Goal: Navigation & Orientation: Understand site structure

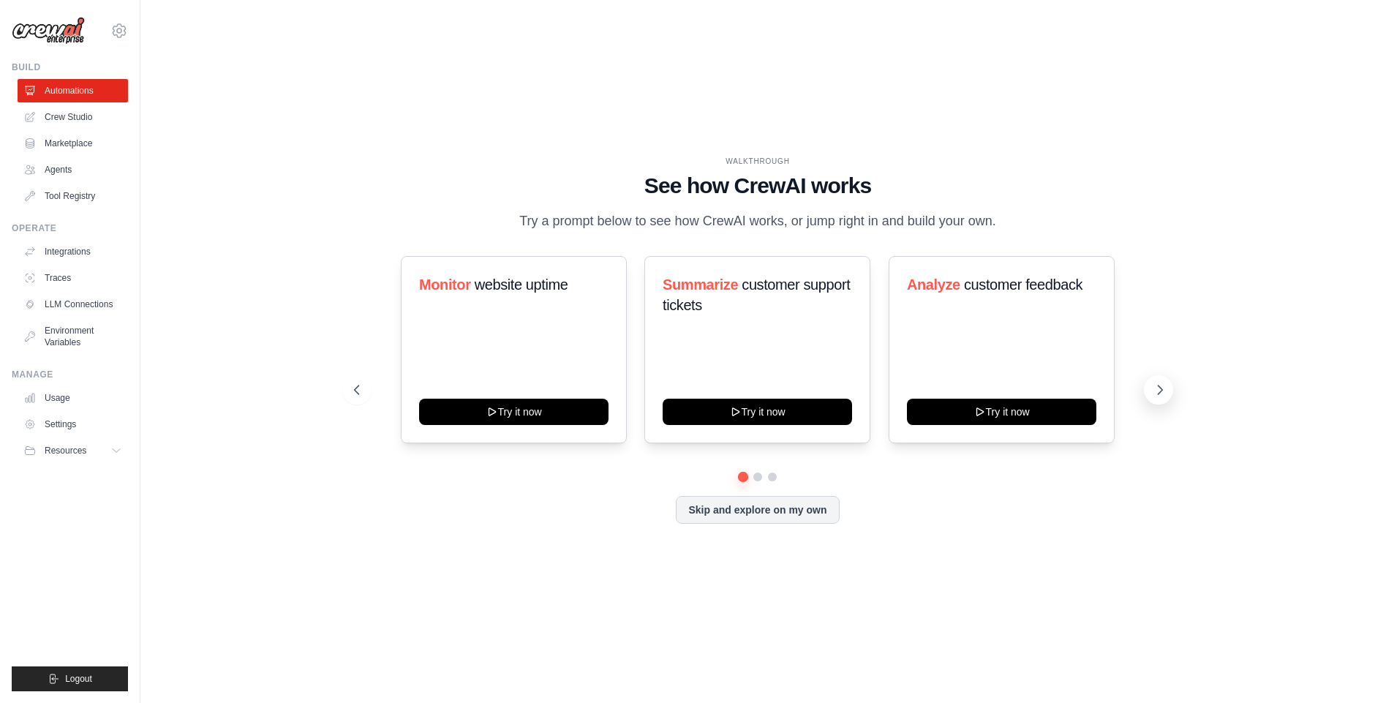
click at [1165, 391] on icon at bounding box center [1160, 390] width 15 height 15
click at [1164, 391] on icon at bounding box center [1160, 390] width 15 height 15
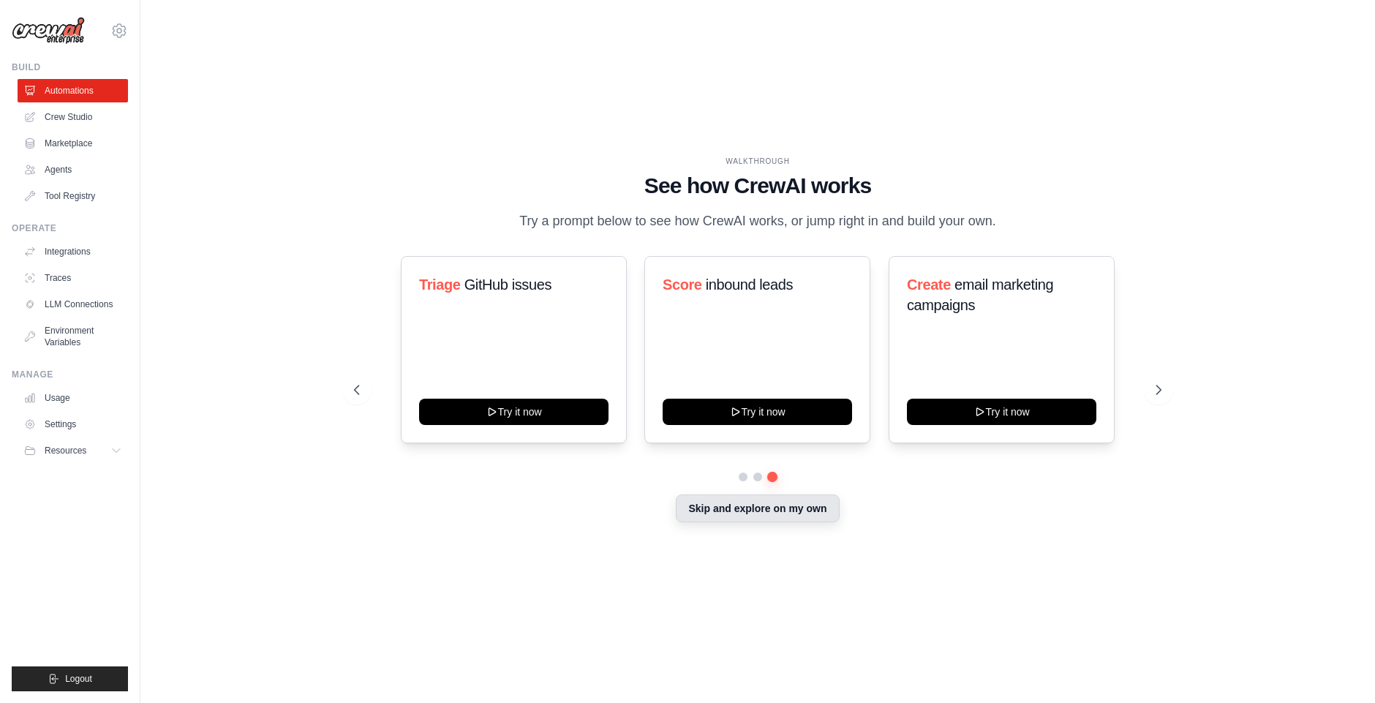
click at [782, 513] on button "Skip and explore on my own" at bounding box center [757, 508] width 163 height 28
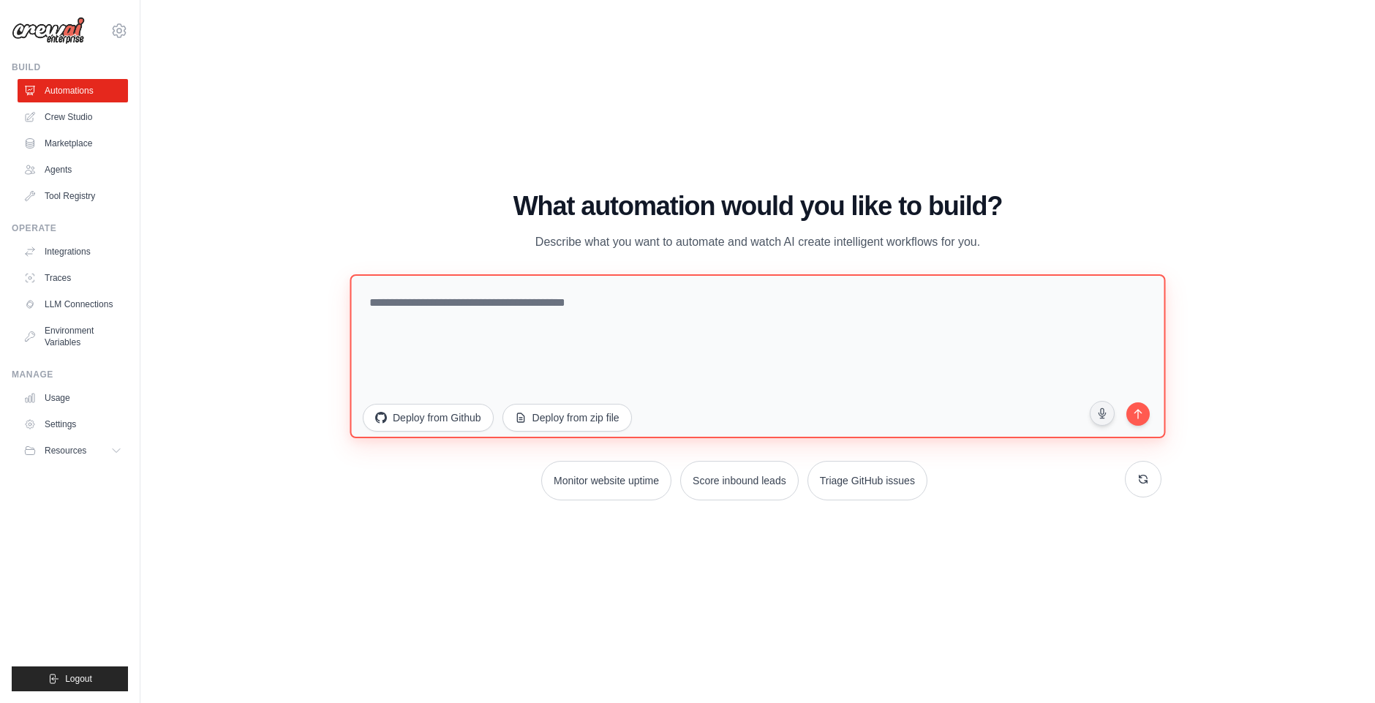
click at [470, 308] on textarea at bounding box center [758, 356] width 816 height 164
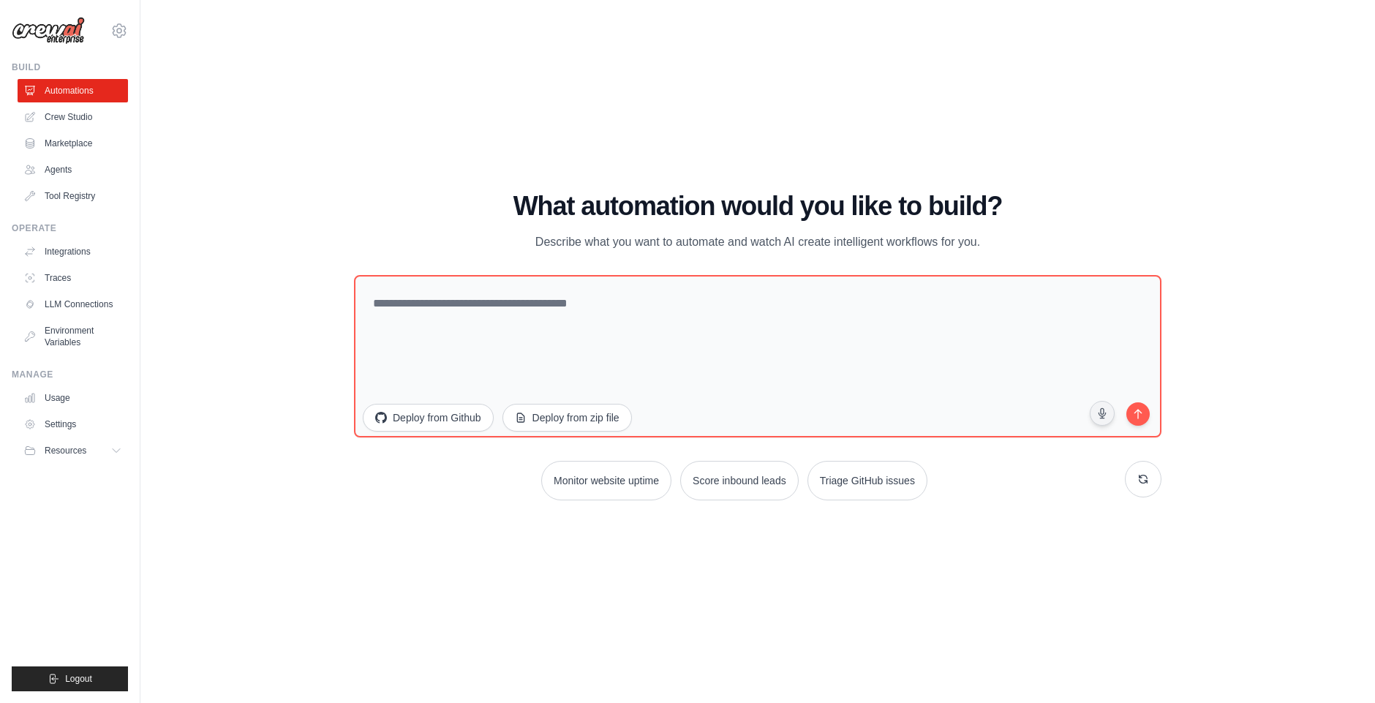
drag, startPoint x: 487, startPoint y: 197, endPoint x: 1009, endPoint y: 237, distance: 523.7
click at [1015, 236] on div "What automation would you like to build? Describe what you want to automate and…" at bounding box center [758, 222] width 808 height 60
click at [404, 125] on div "WALKTHROUGH See how CrewAI works Try a prompt below to see how CrewAI works, or…" at bounding box center [758, 352] width 1188 height 674
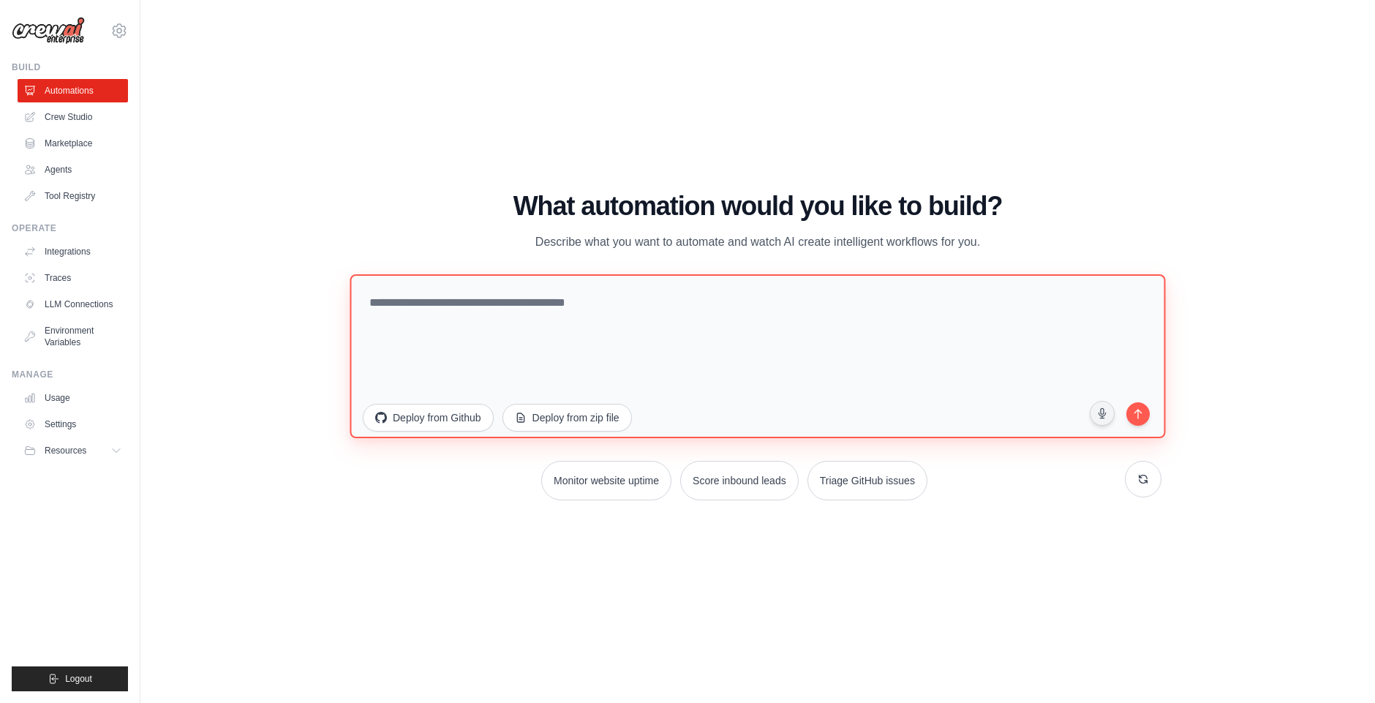
click at [483, 301] on textarea at bounding box center [758, 356] width 816 height 164
type textarea "**********"
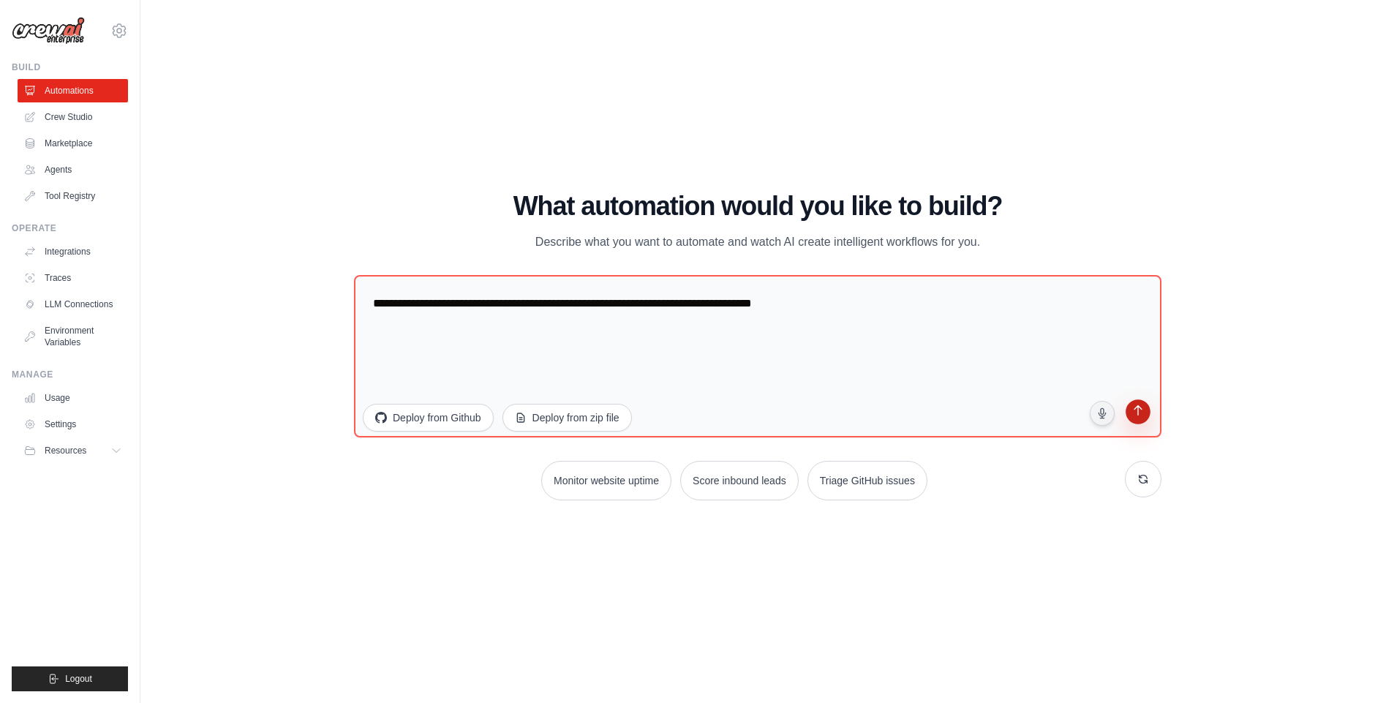
click at [1133, 409] on icon "submit" at bounding box center [1138, 411] width 14 height 14
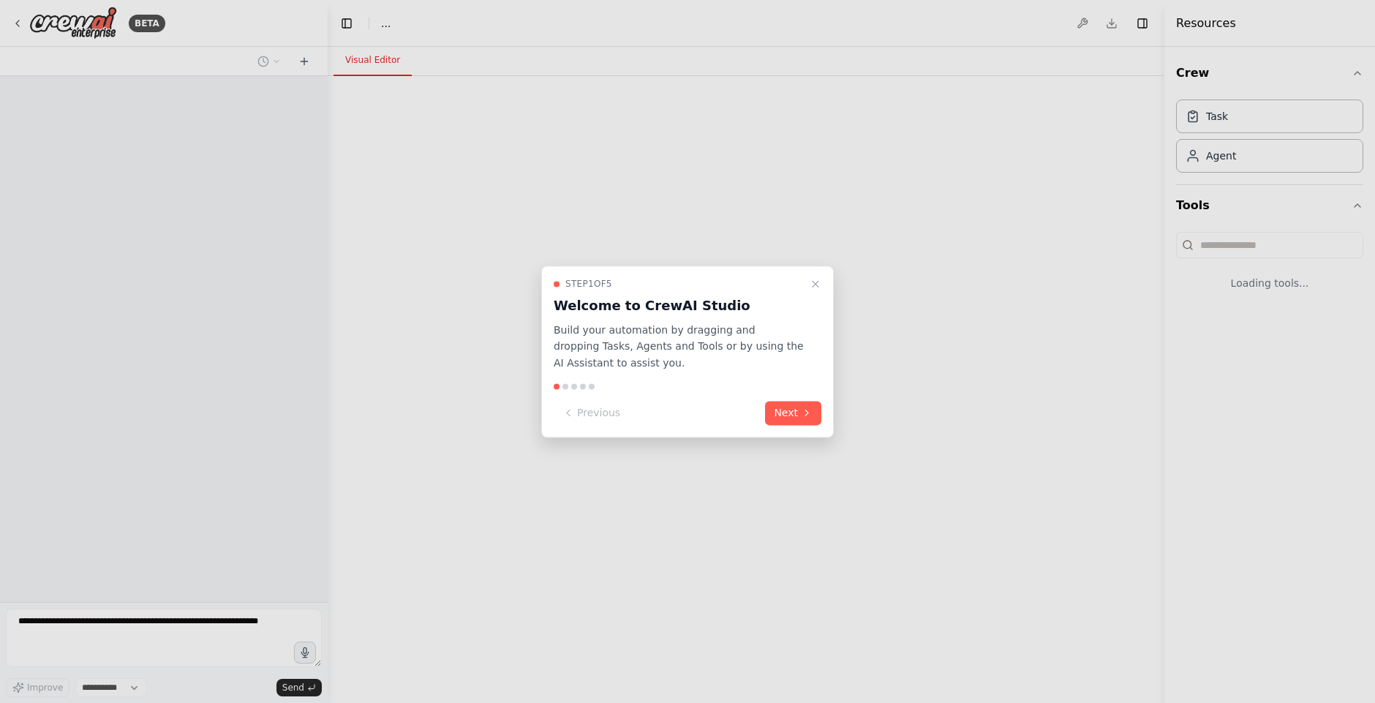
select select "****"
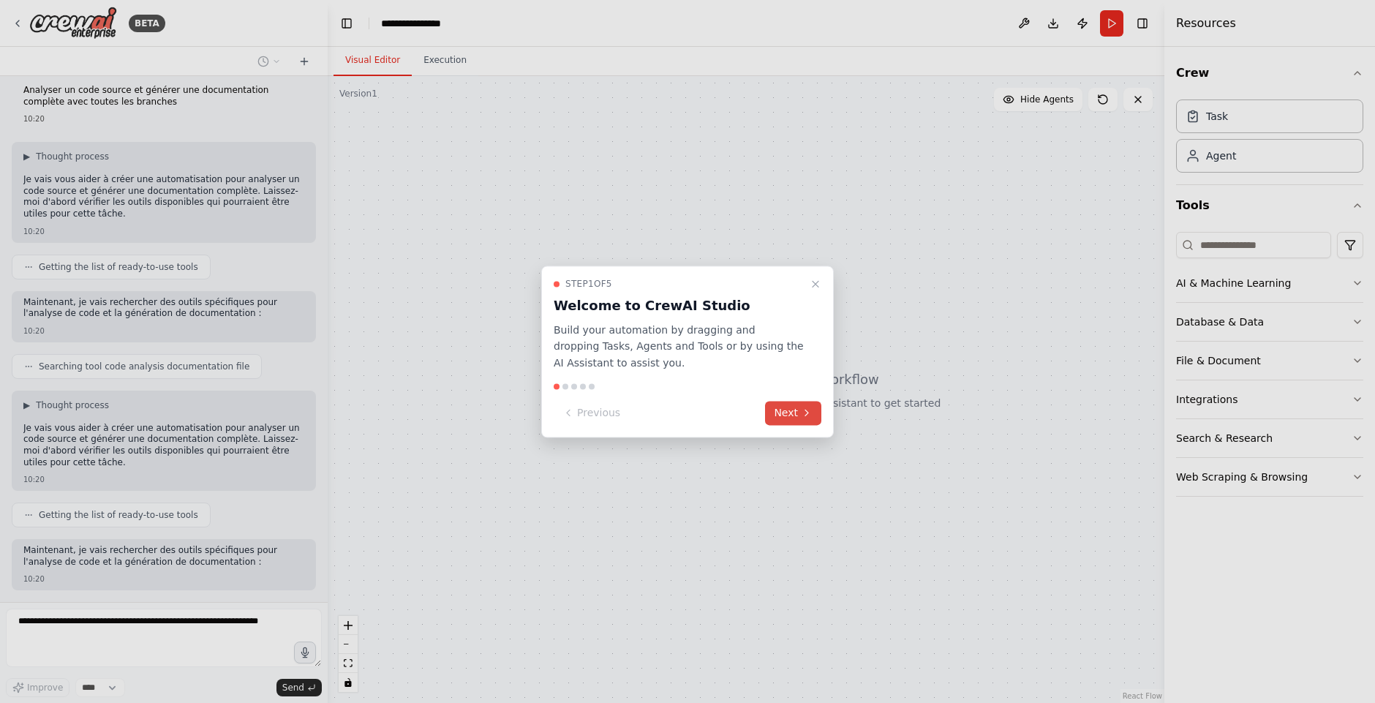
scroll to position [83, 0]
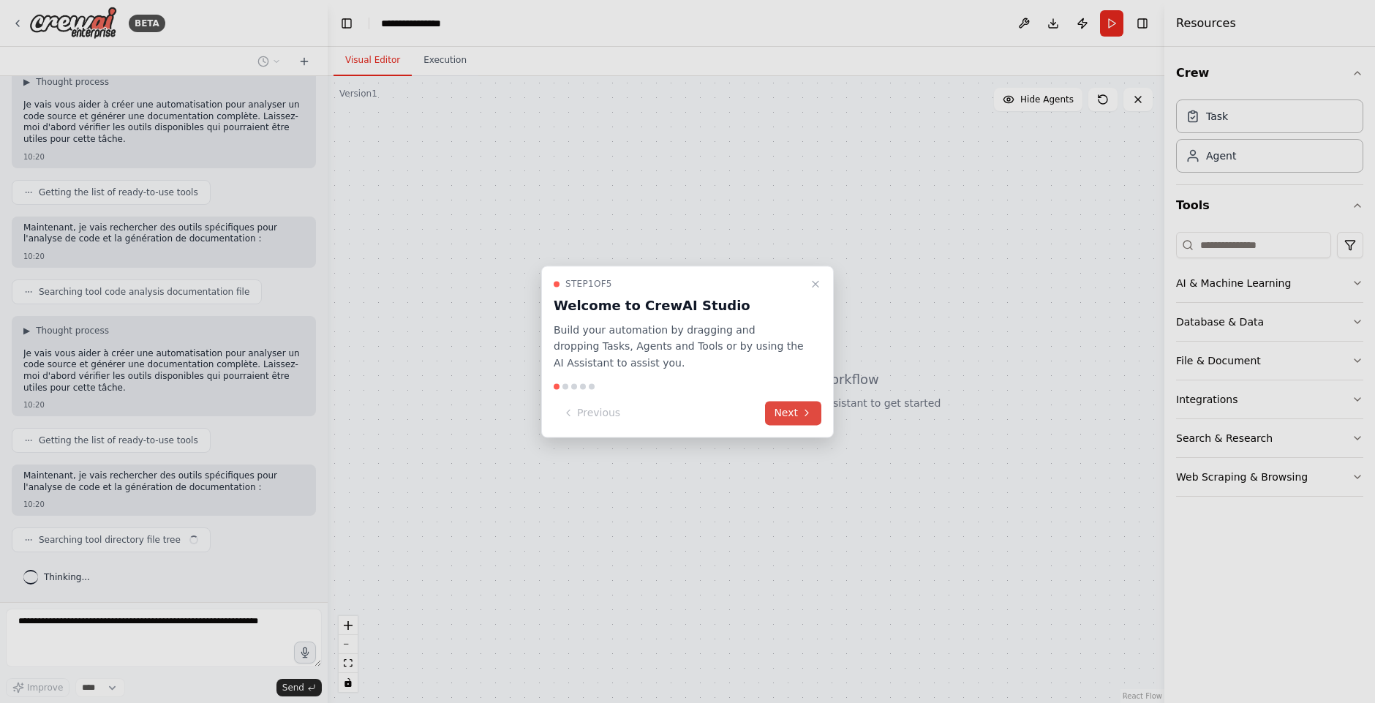
click at [787, 416] on button "Next" at bounding box center [793, 413] width 56 height 24
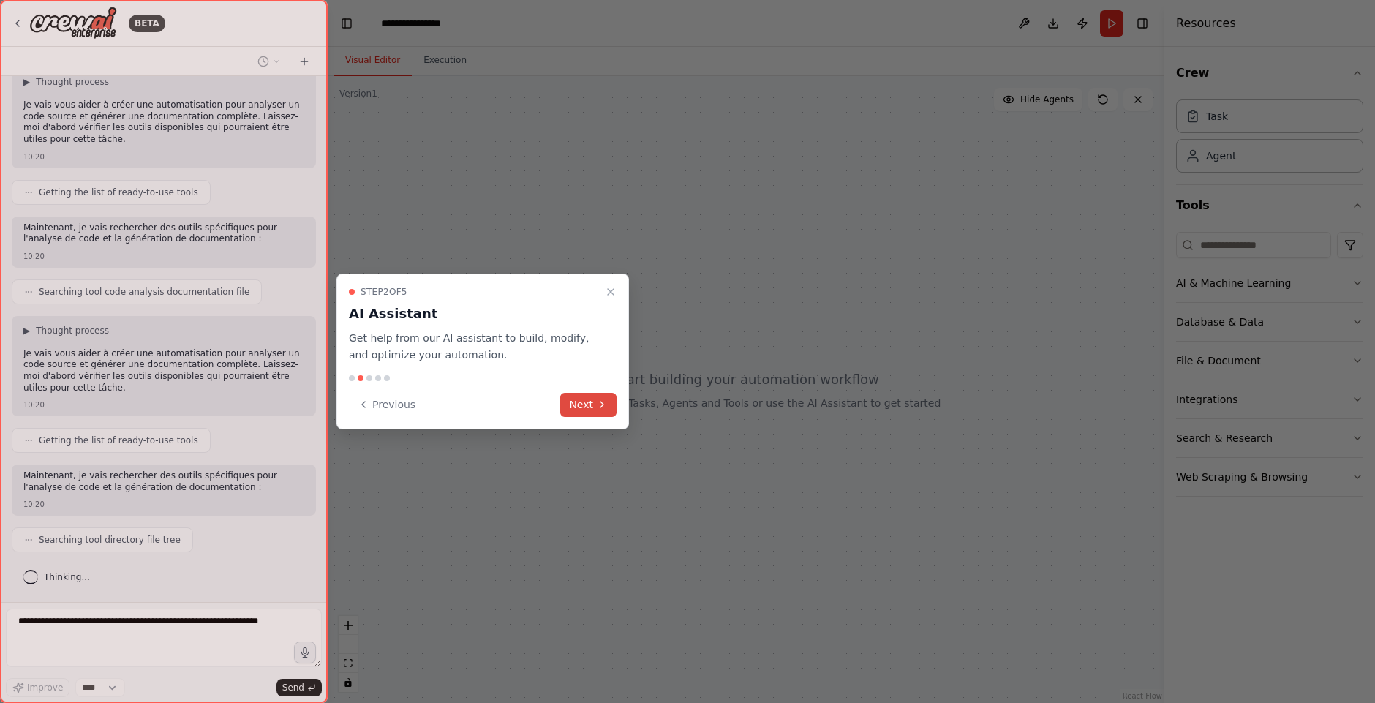
click at [587, 403] on button "Next" at bounding box center [588, 405] width 56 height 24
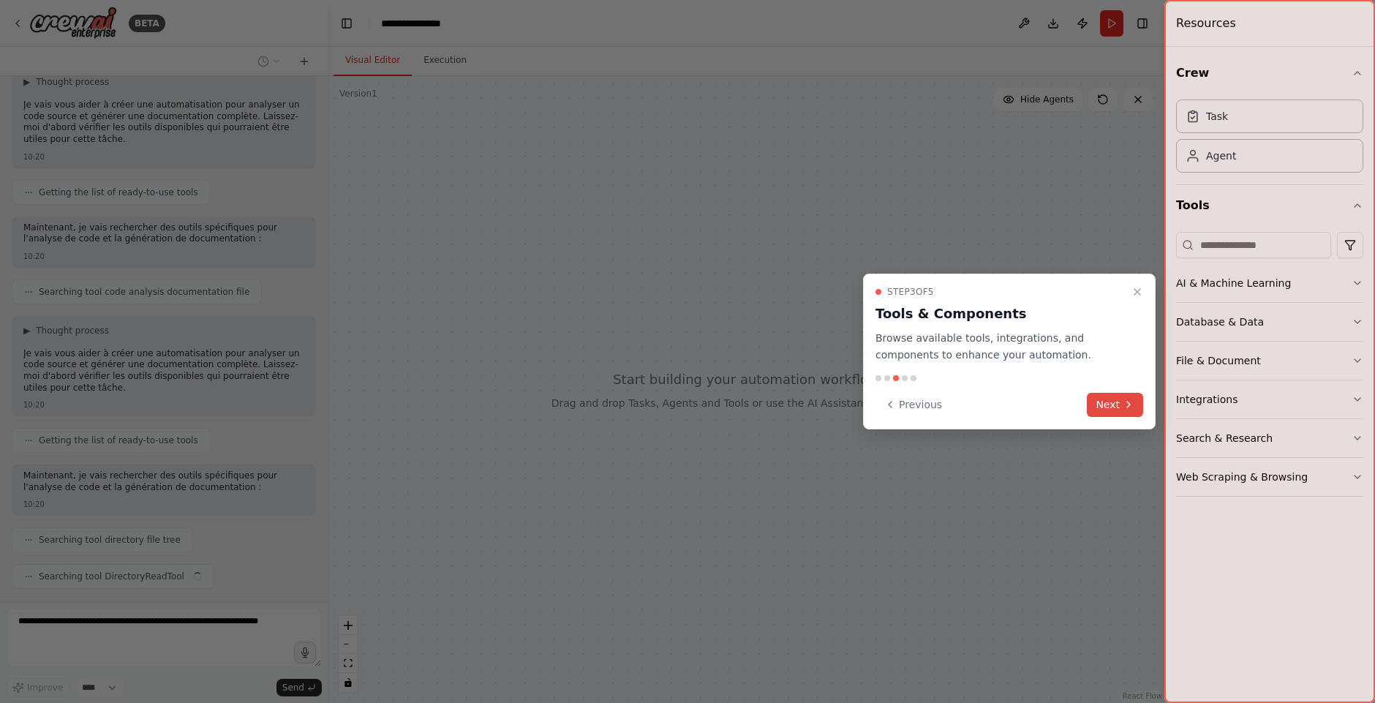
scroll to position [120, 0]
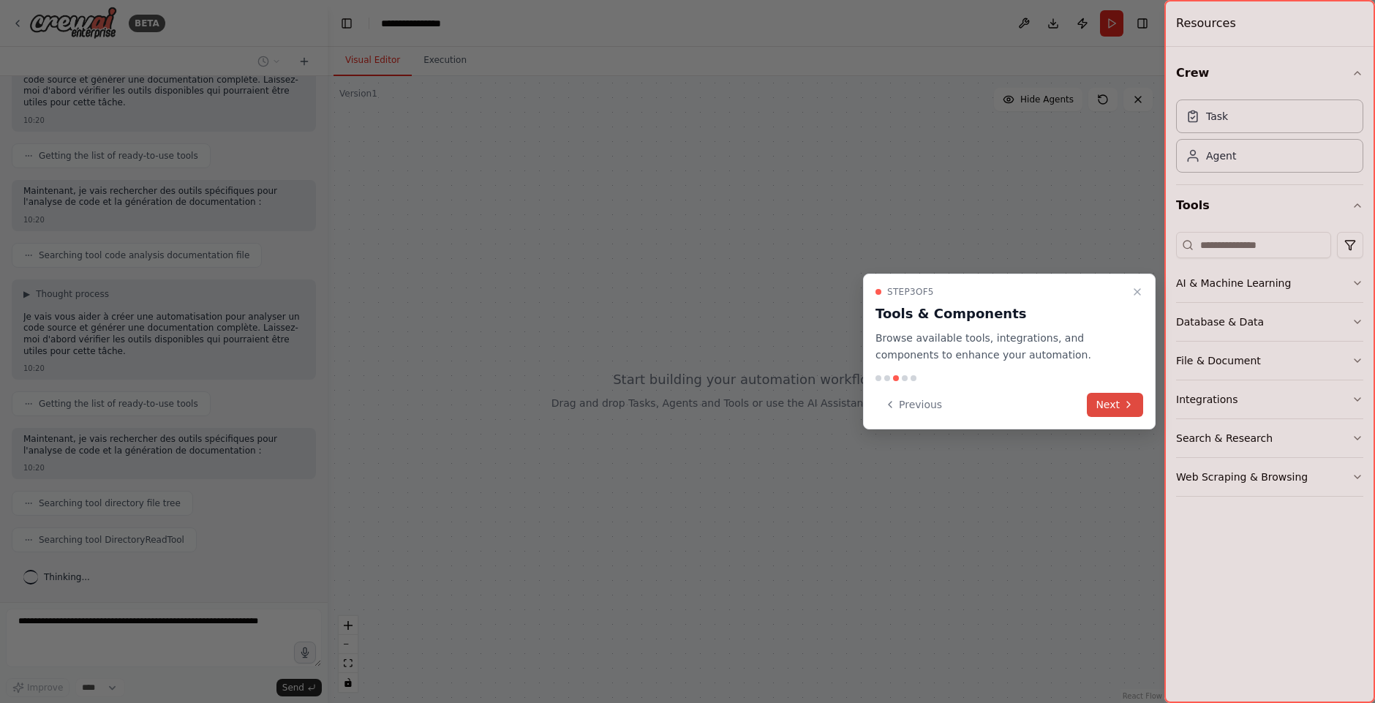
click at [1115, 402] on button "Next" at bounding box center [1115, 405] width 56 height 24
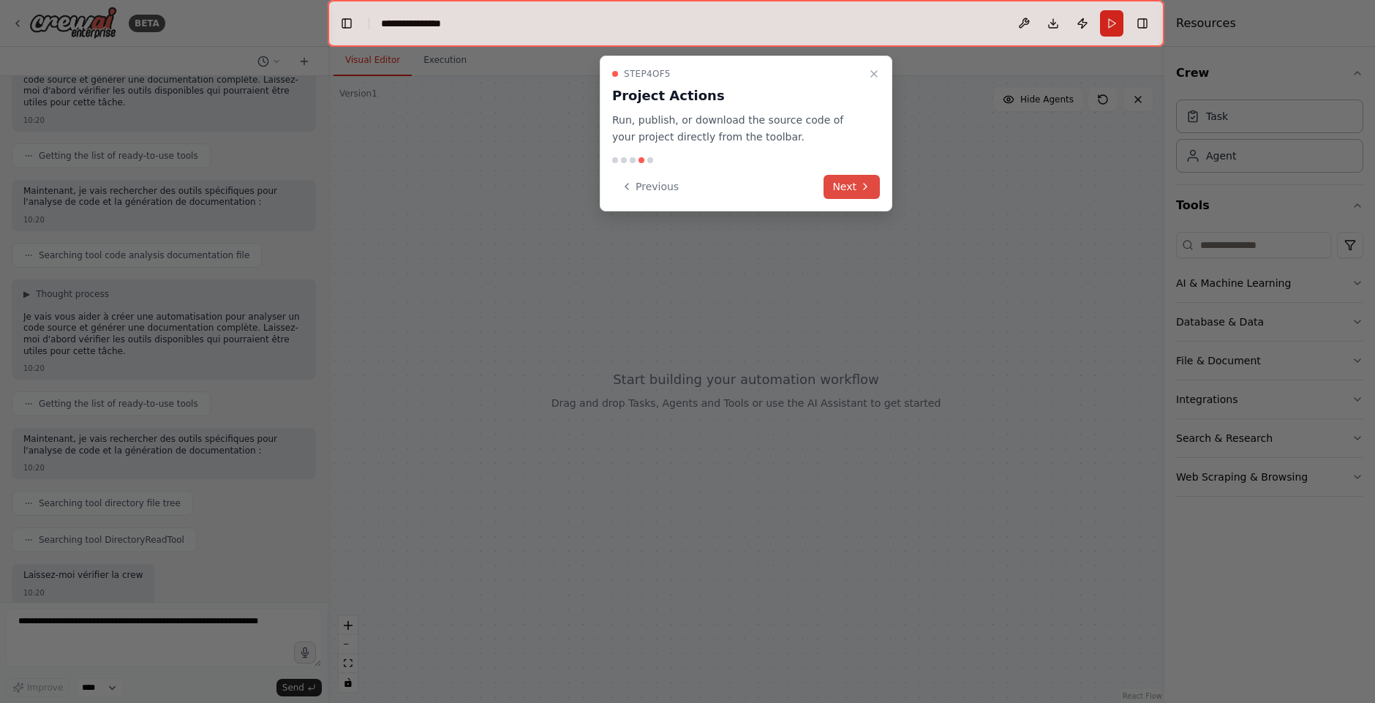
scroll to position [208, 0]
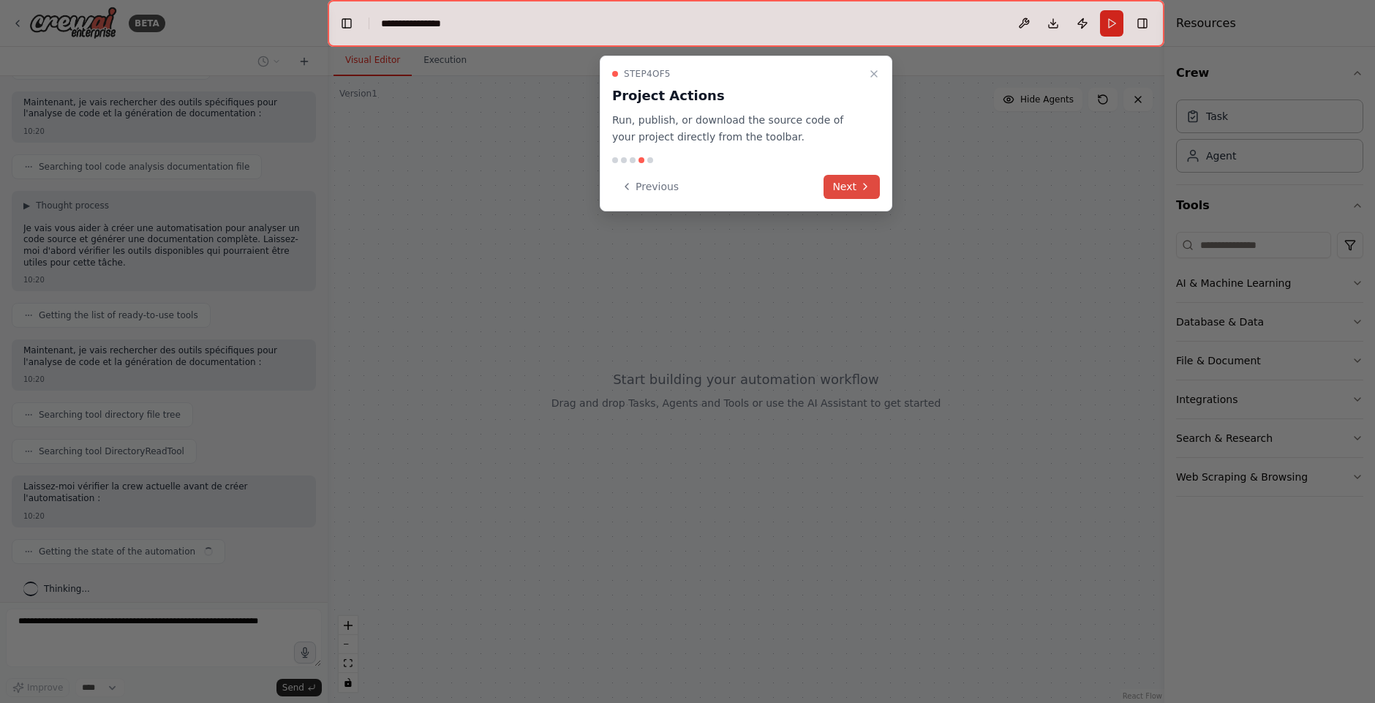
click at [850, 183] on button "Next" at bounding box center [852, 187] width 56 height 24
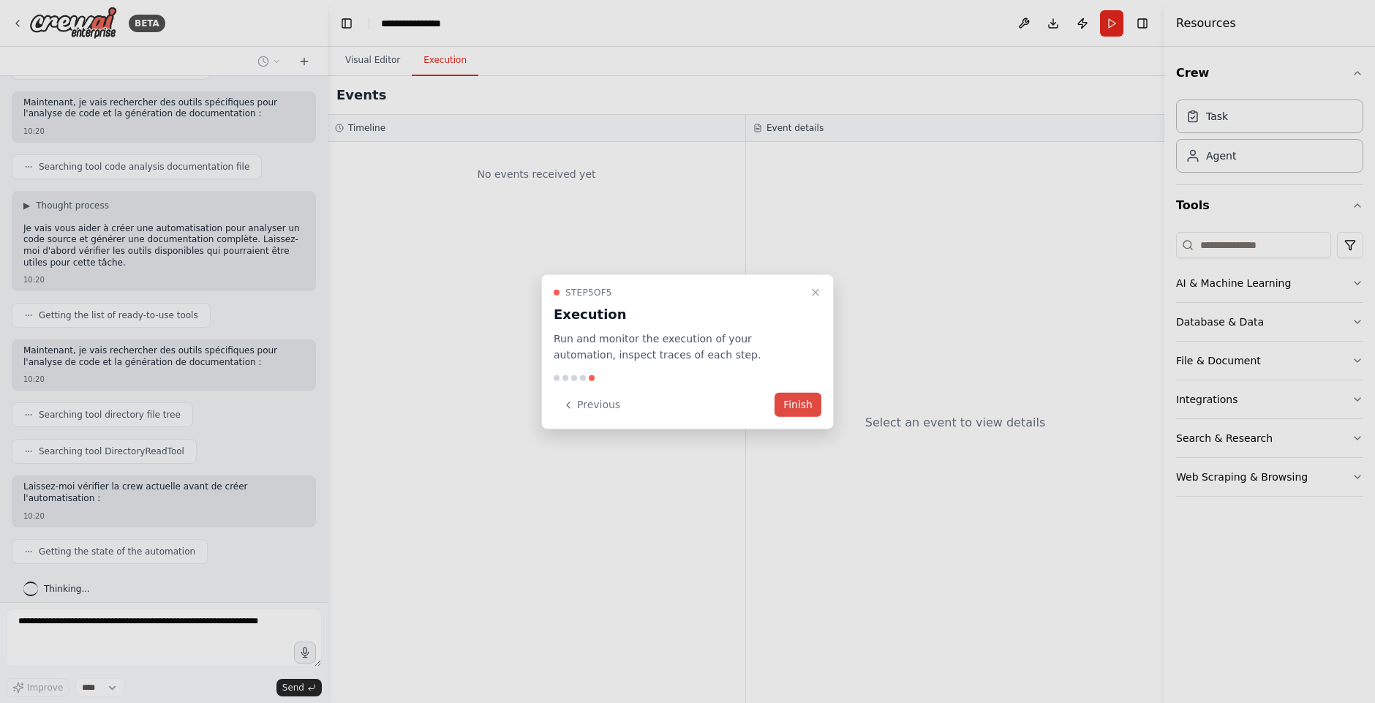
click at [798, 408] on button "Finish" at bounding box center [798, 405] width 47 height 24
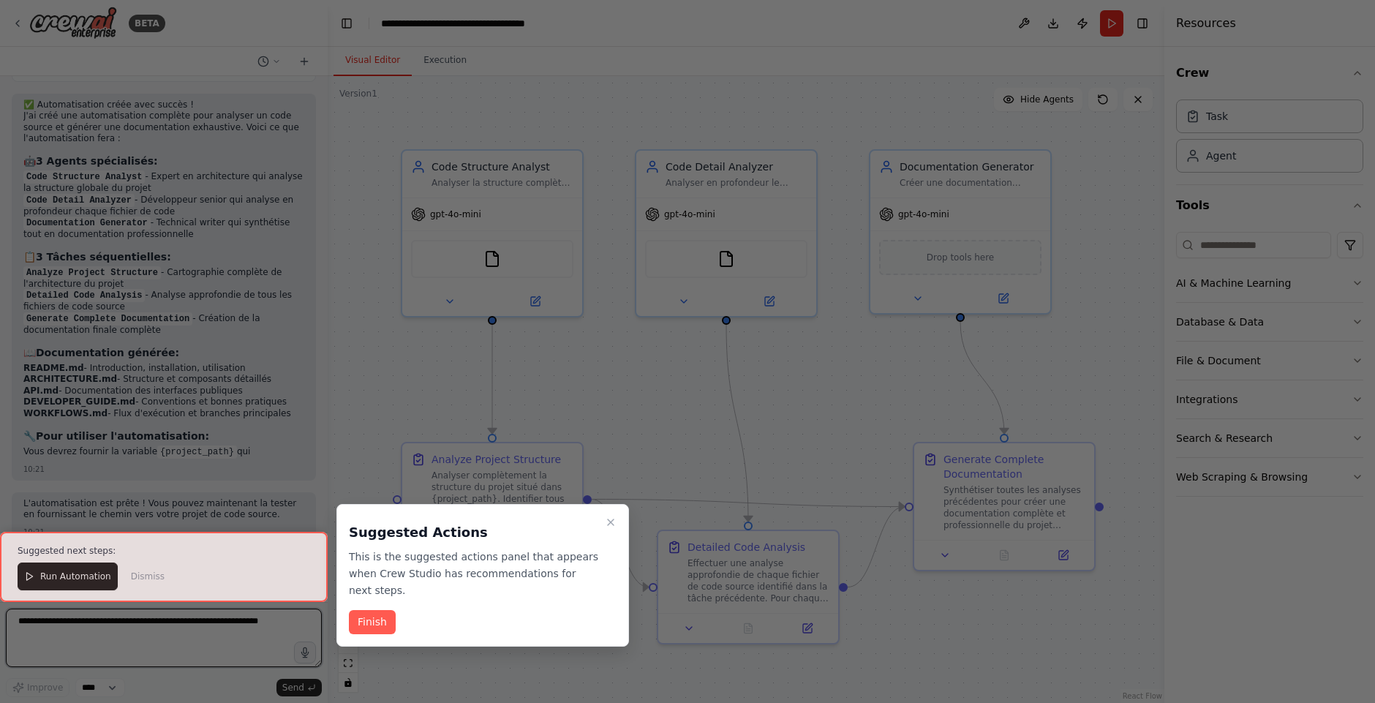
scroll to position [1454, 0]
click at [376, 610] on button "Finish" at bounding box center [372, 622] width 47 height 24
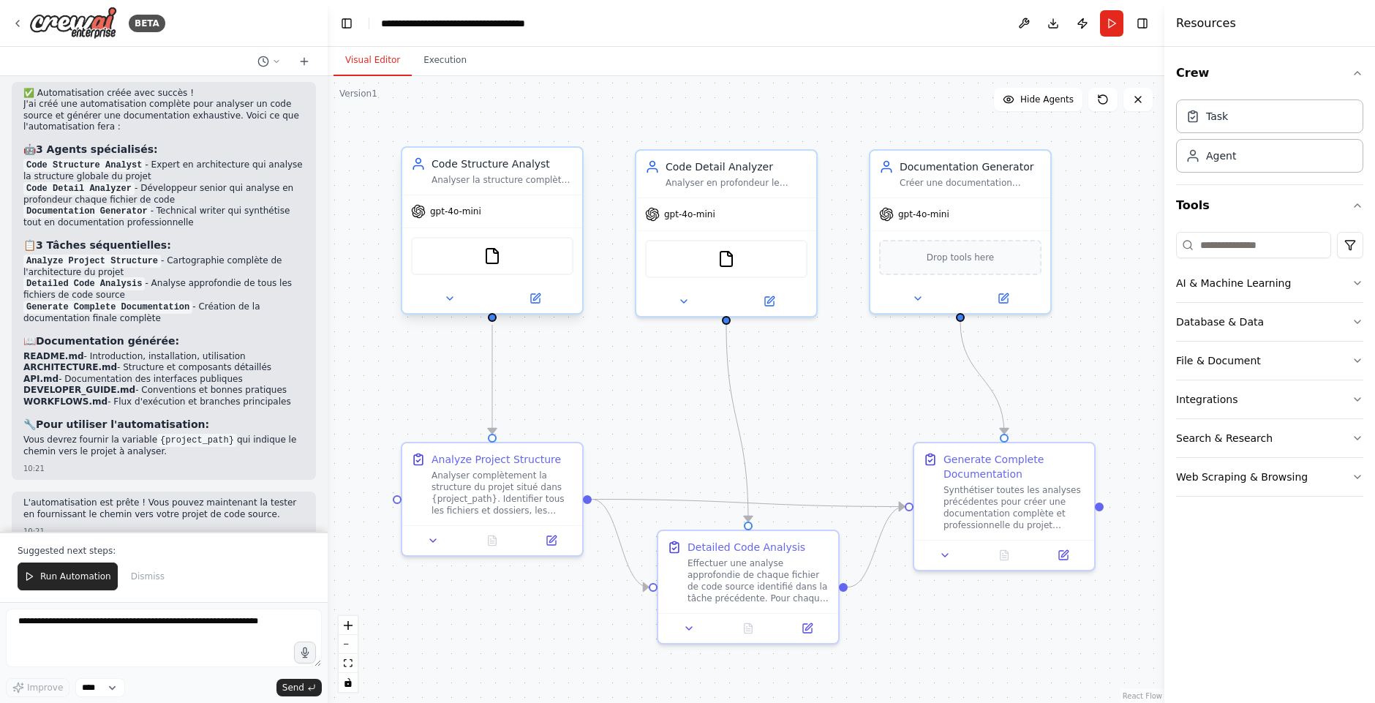
click at [474, 190] on div "Code Structure Analyst Analyser la structure complète du projet {project_path},…" at bounding box center [492, 171] width 180 height 47
click at [491, 255] on img at bounding box center [492, 256] width 18 height 18
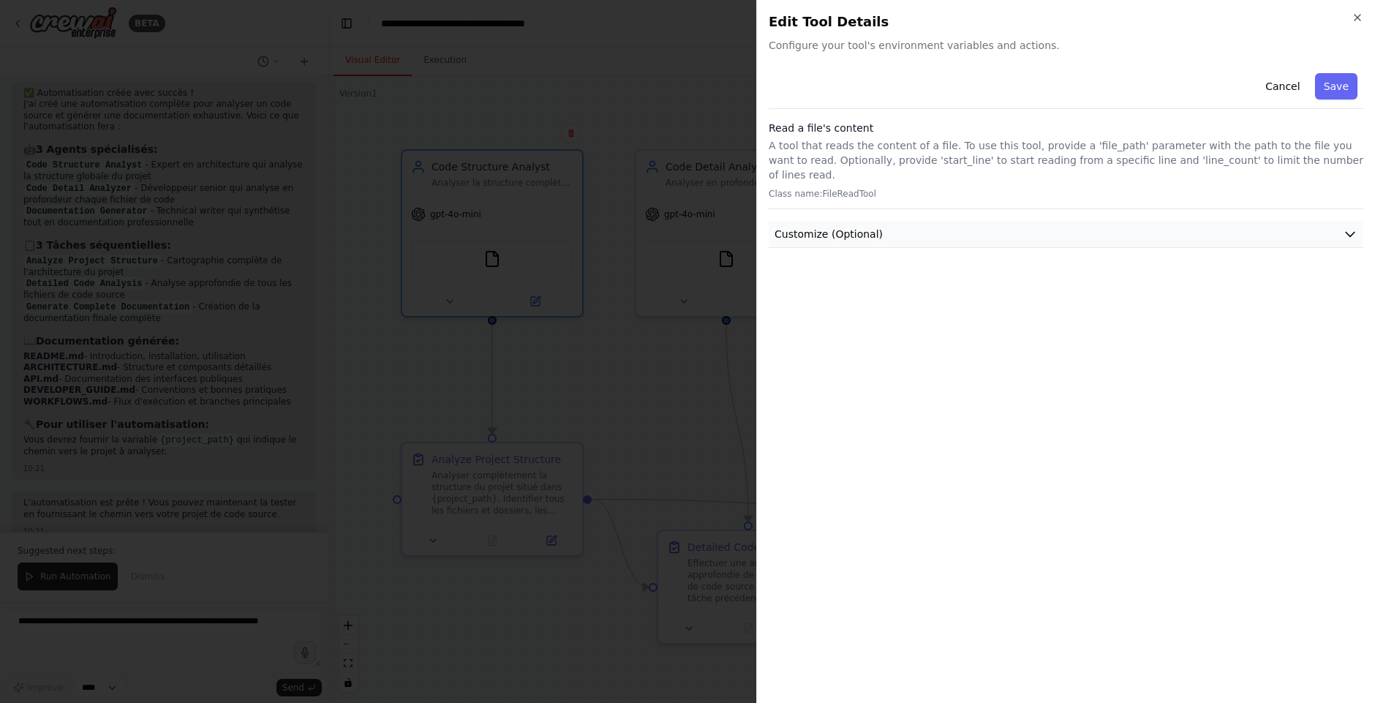
click at [861, 227] on span "Customize (Optional)" at bounding box center [829, 234] width 108 height 15
click at [1362, 16] on icon "button" at bounding box center [1358, 18] width 12 height 12
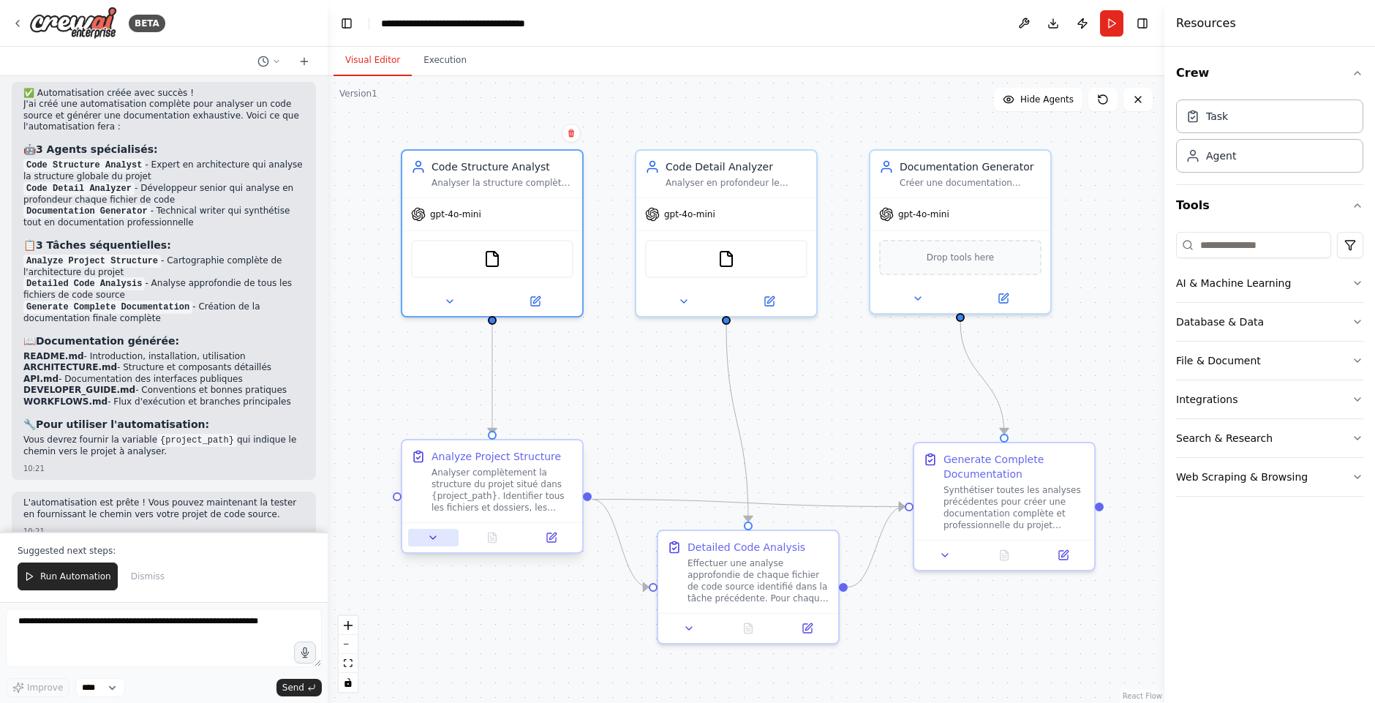
click at [435, 537] on icon at bounding box center [433, 538] width 12 height 12
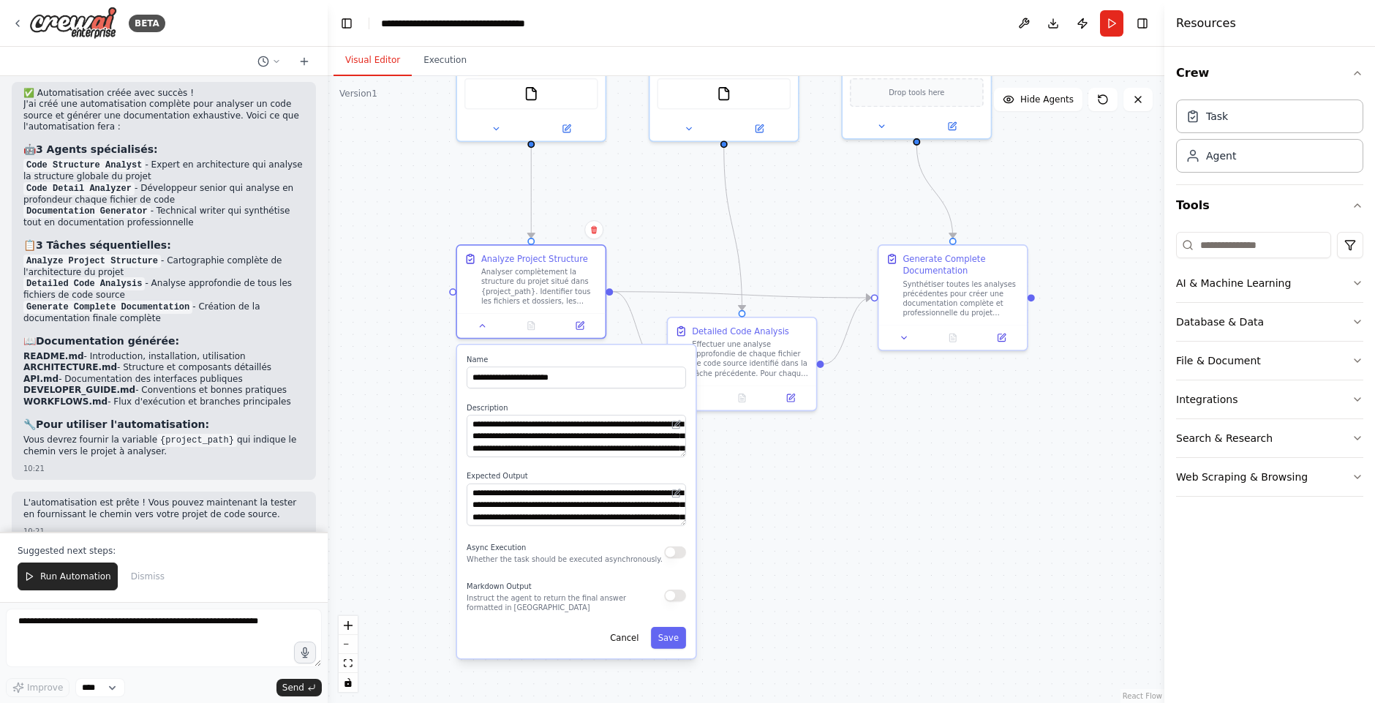
drag, startPoint x: 628, startPoint y: 418, endPoint x: 656, endPoint y: 230, distance: 190.1
click at [656, 230] on div ".deletable-edge-delete-btn { width: 20px; height: 20px; border: 0px solid #ffff…" at bounding box center [746, 389] width 837 height 627
click at [627, 638] on button "Cancel" at bounding box center [624, 638] width 43 height 22
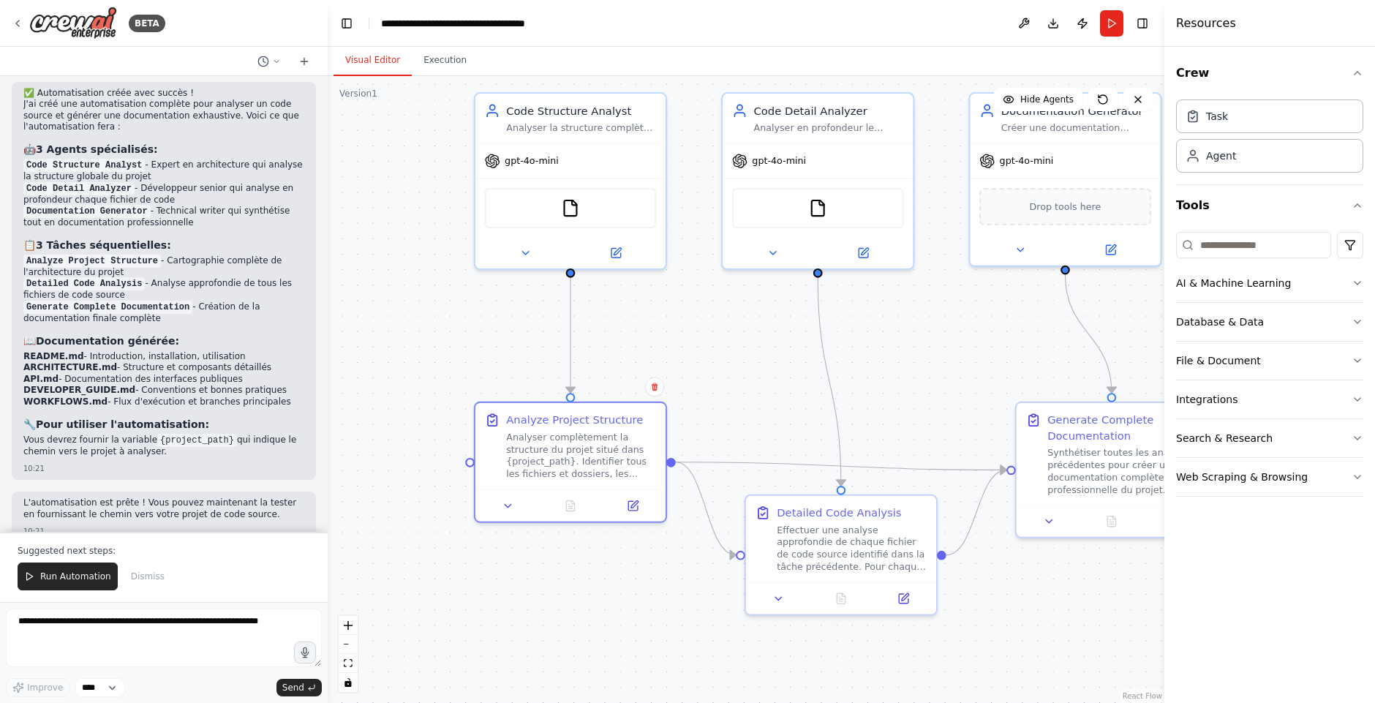
drag, startPoint x: 534, startPoint y: 363, endPoint x: 568, endPoint y: 576, distance: 215.5
click at [568, 576] on div ".deletable-edge-delete-btn { width: 20px; height: 20px; border: 0px solid #ffff…" at bounding box center [746, 389] width 837 height 627
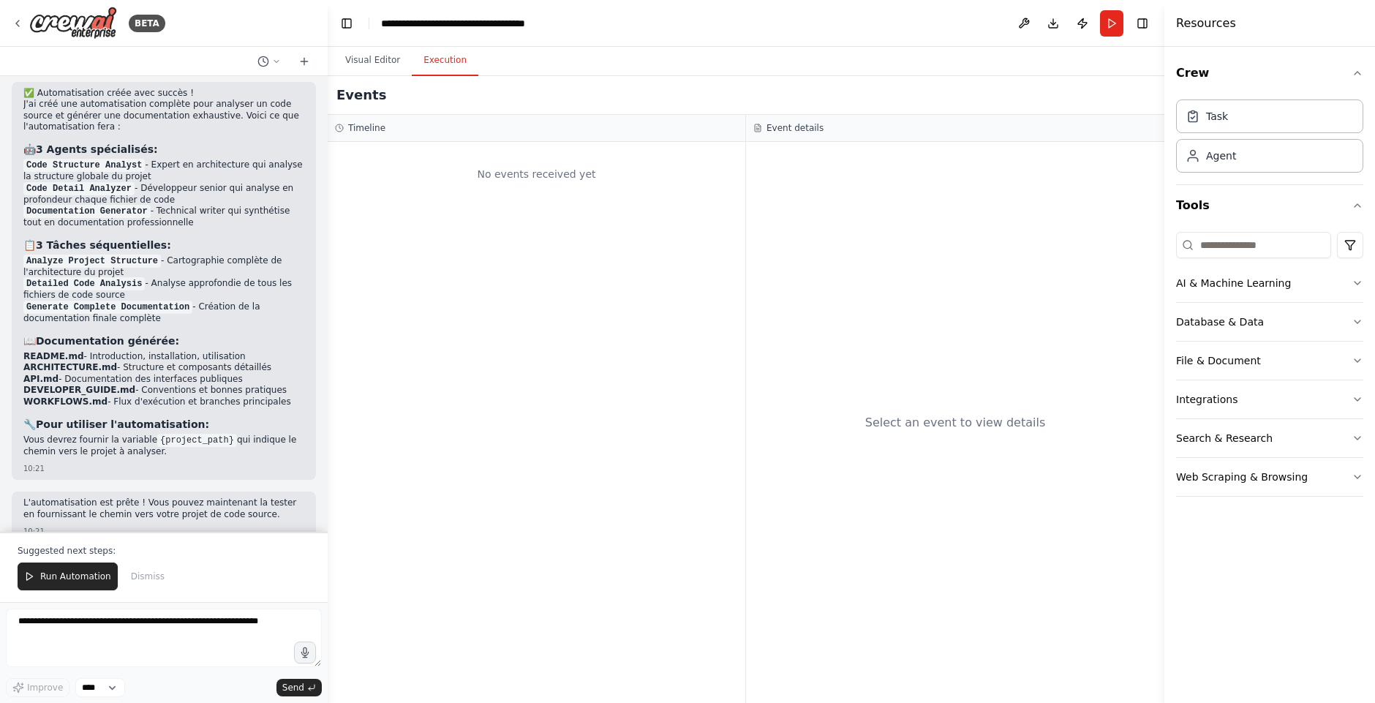
click at [440, 53] on button "Execution" at bounding box center [445, 60] width 67 height 31
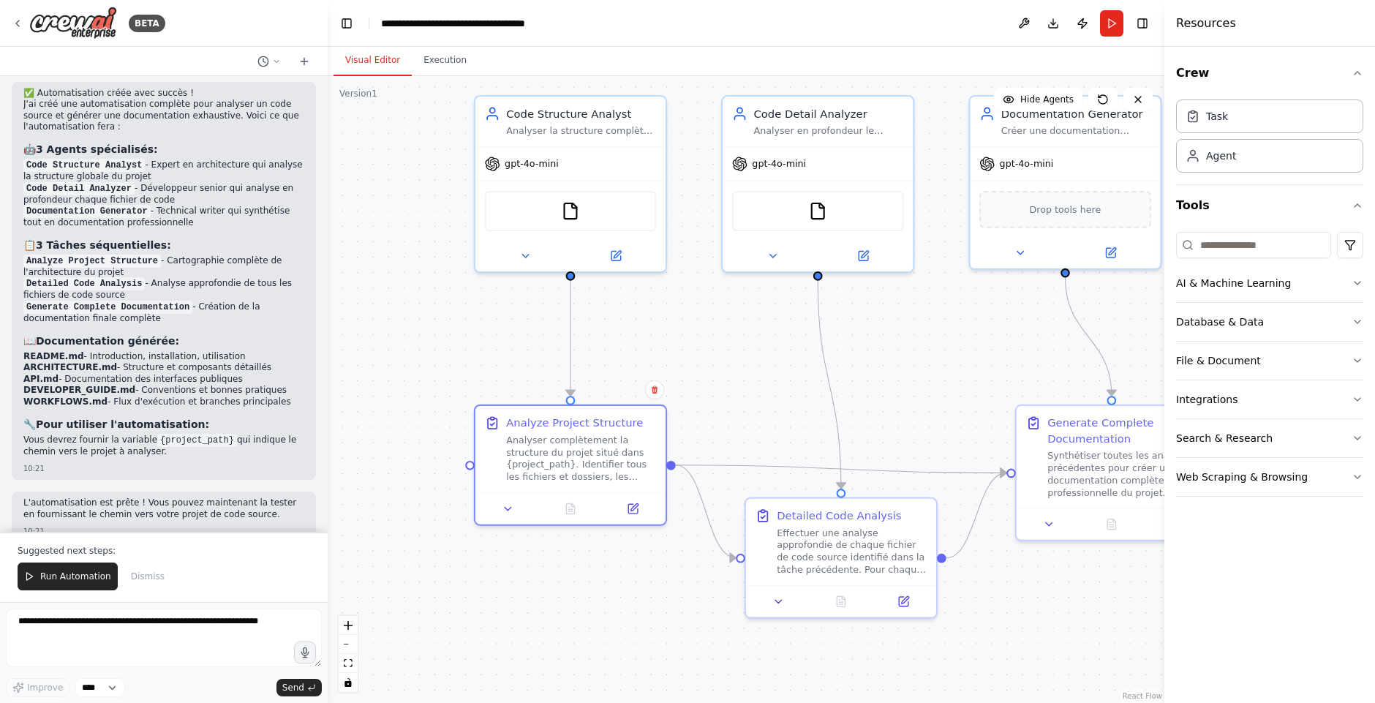
click at [383, 58] on button "Visual Editor" at bounding box center [373, 60] width 78 height 31
click at [161, 624] on textarea at bounding box center [164, 638] width 316 height 59
type textarea "**********"
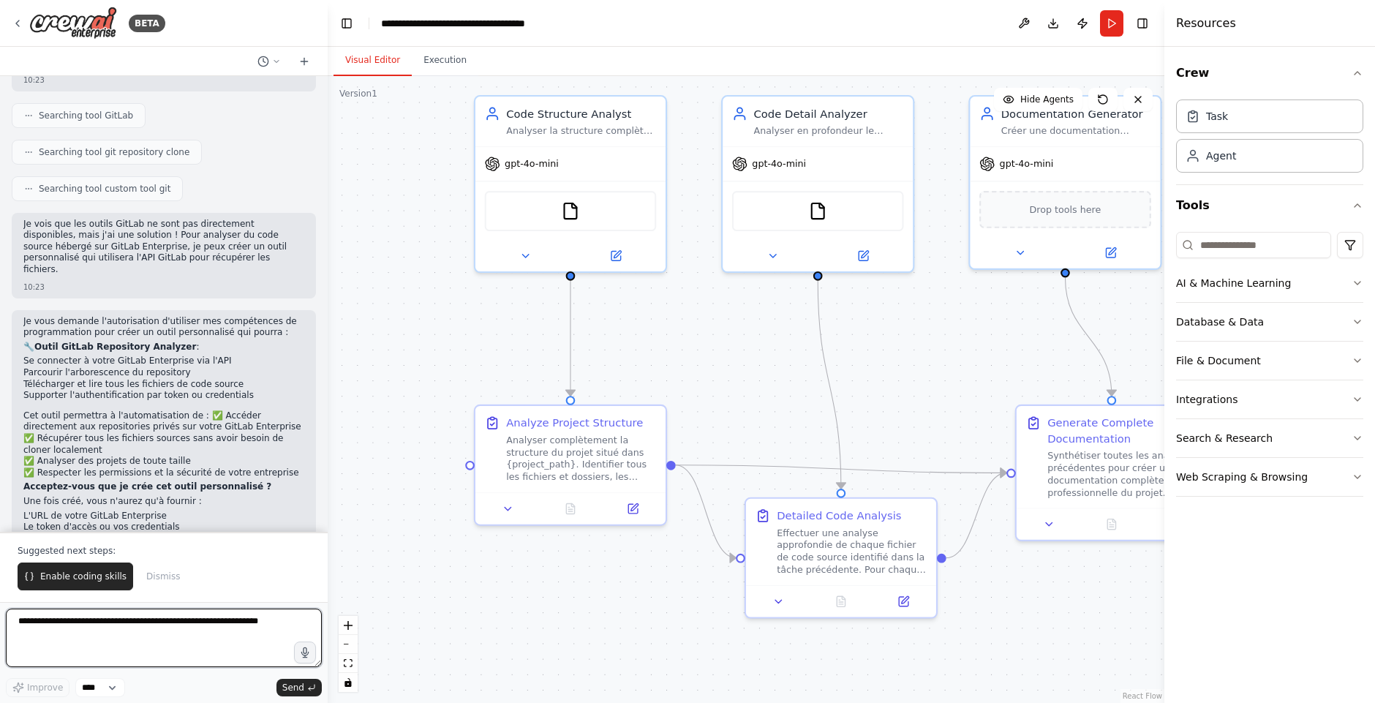
scroll to position [2091, 0]
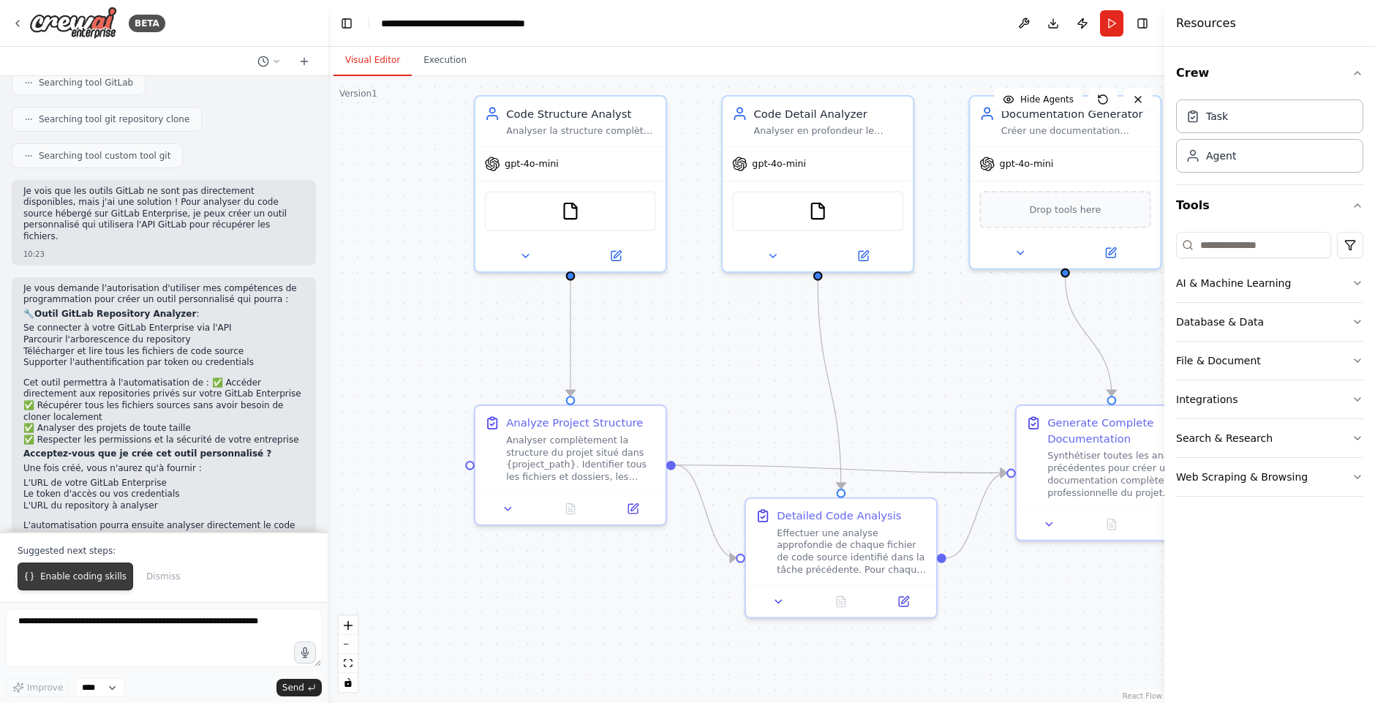
click at [59, 582] on button "Enable coding skills" at bounding box center [76, 576] width 116 height 28
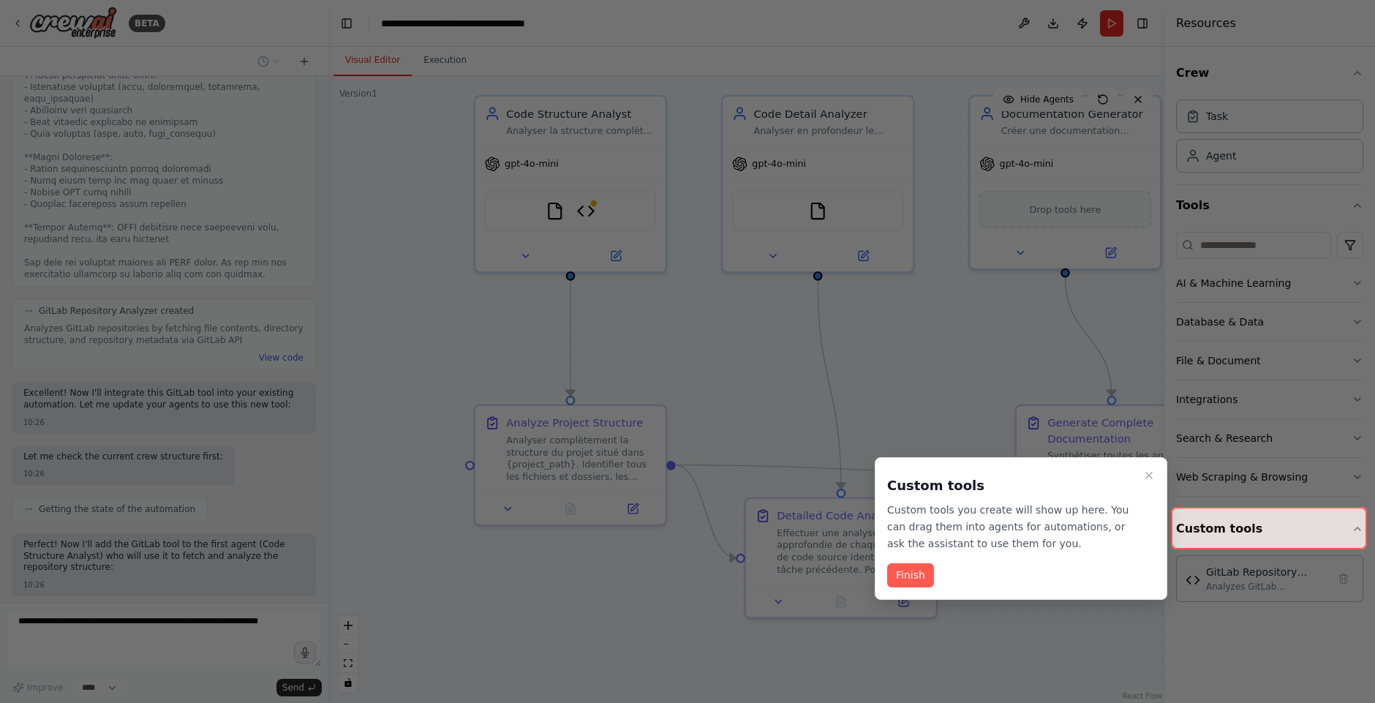
scroll to position [3121, 0]
click at [905, 576] on button "Finish" at bounding box center [910, 575] width 47 height 24
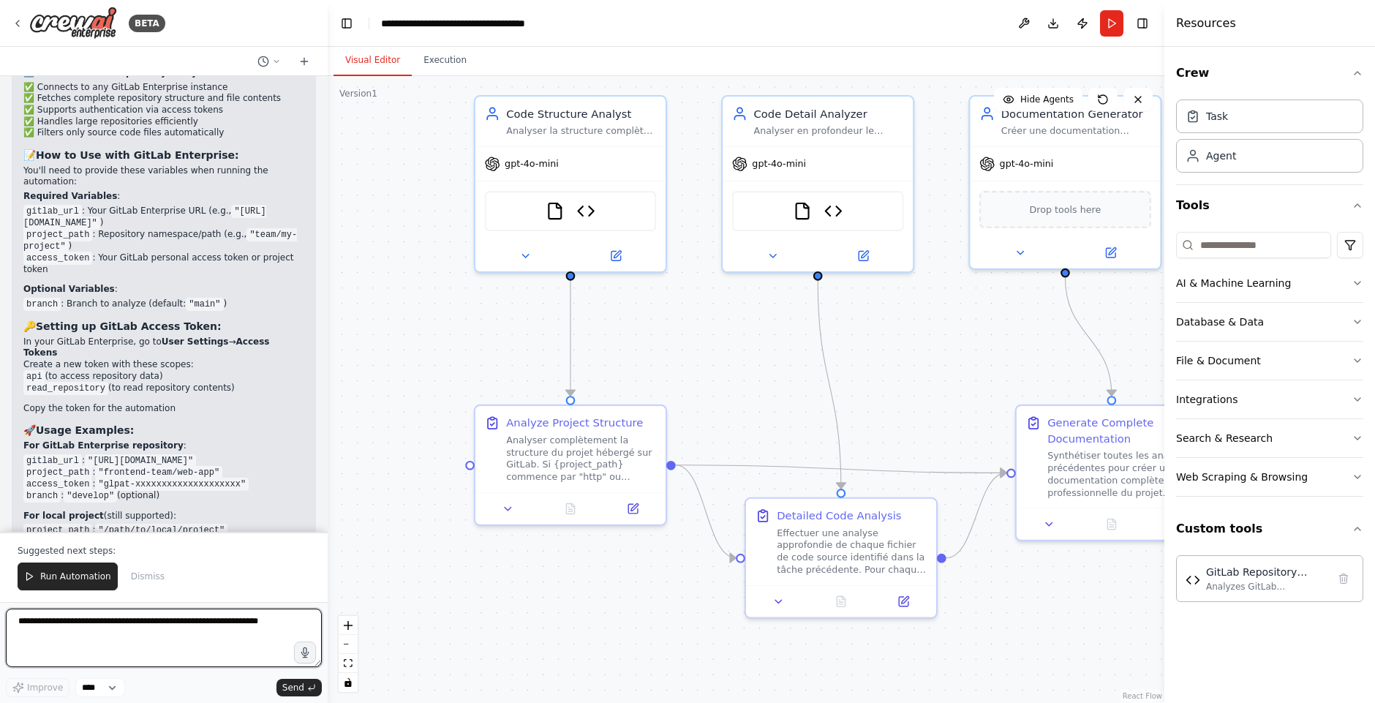
scroll to position [4029, 0]
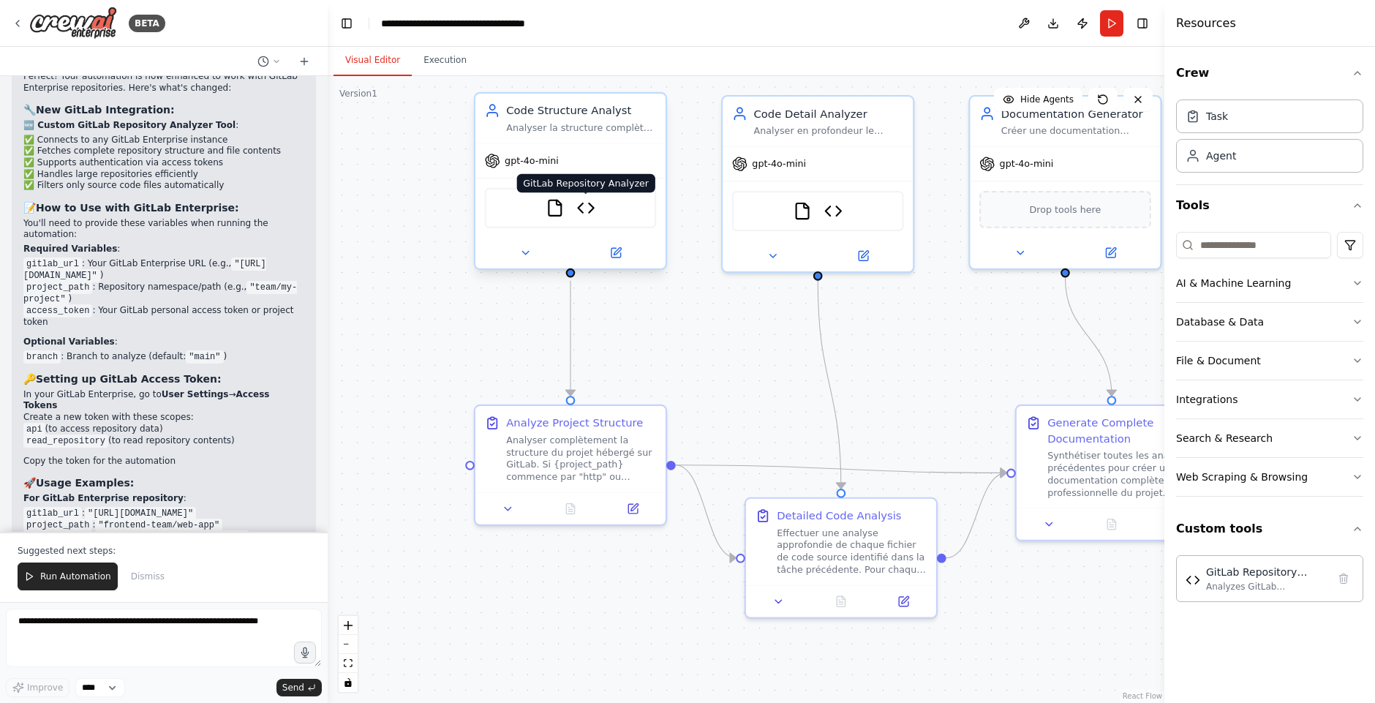
click at [588, 211] on img at bounding box center [585, 208] width 18 height 18
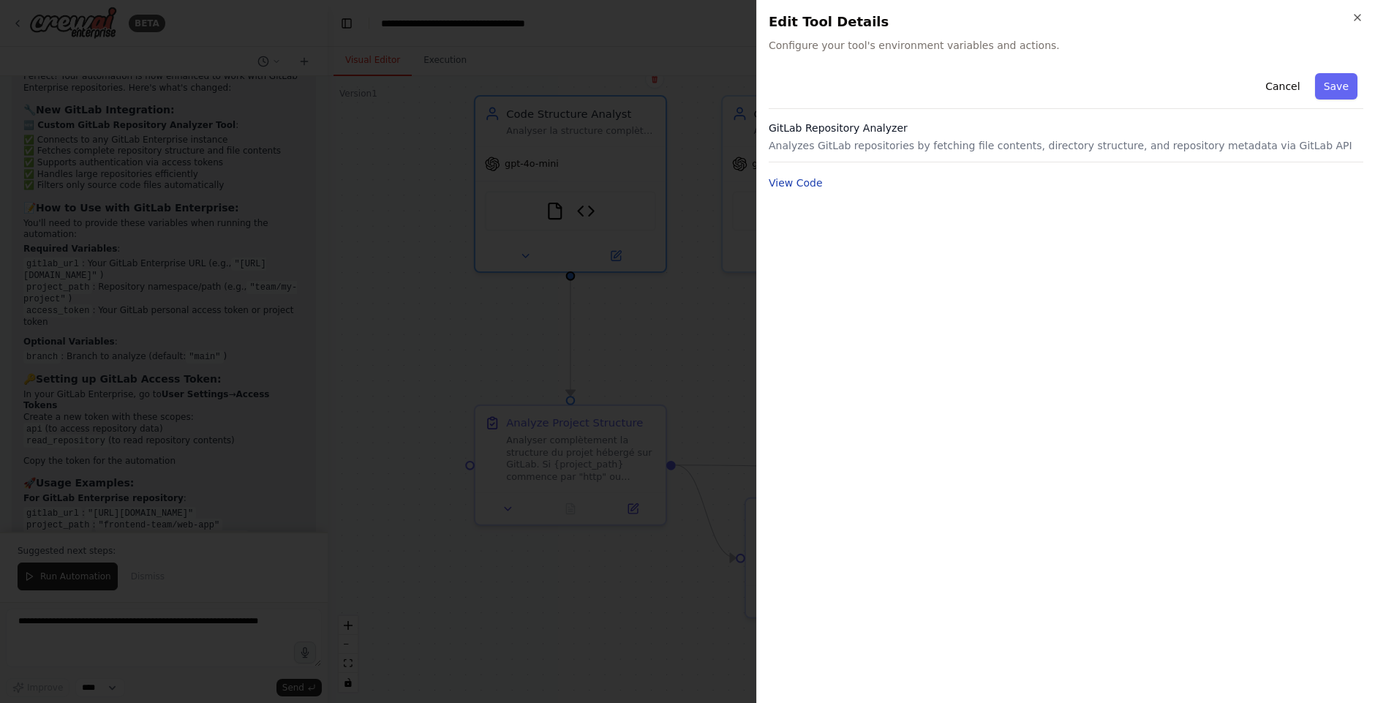
click at [785, 179] on button "View Code" at bounding box center [796, 183] width 54 height 15
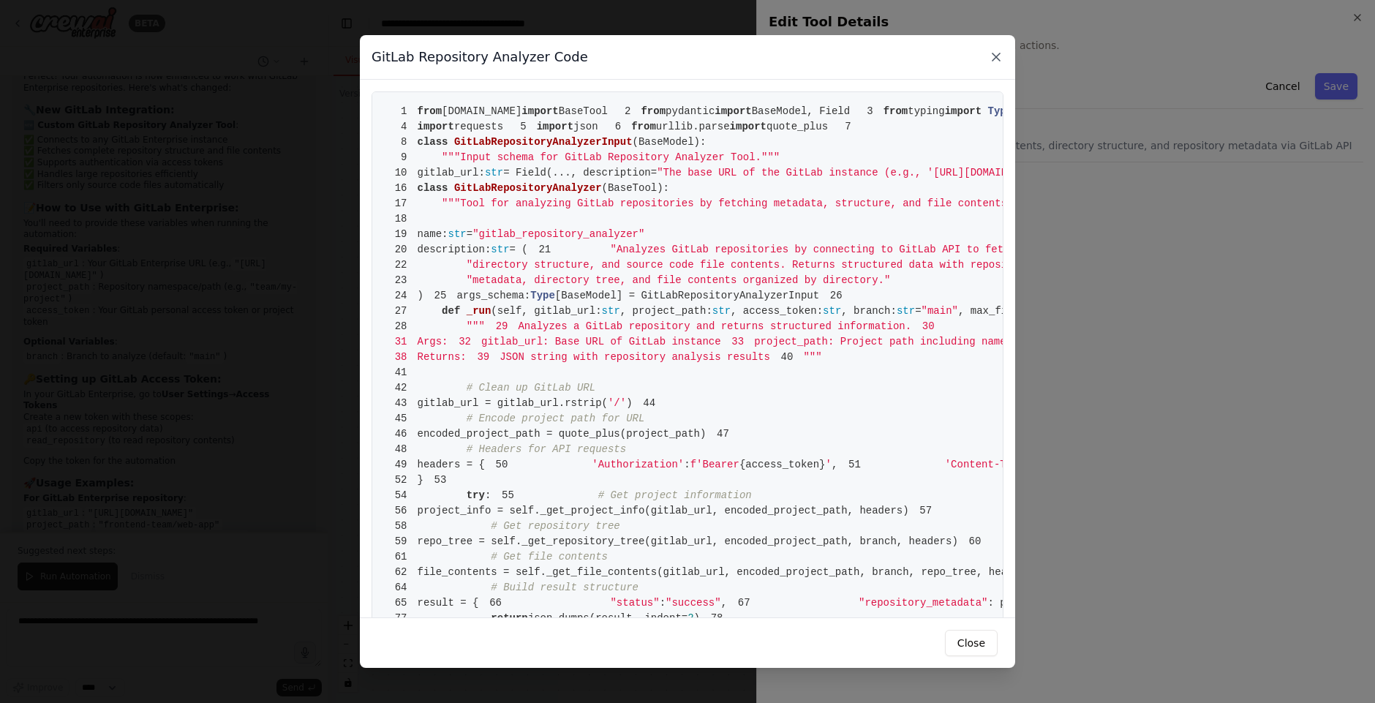
click at [999, 59] on icon at bounding box center [996, 57] width 15 height 15
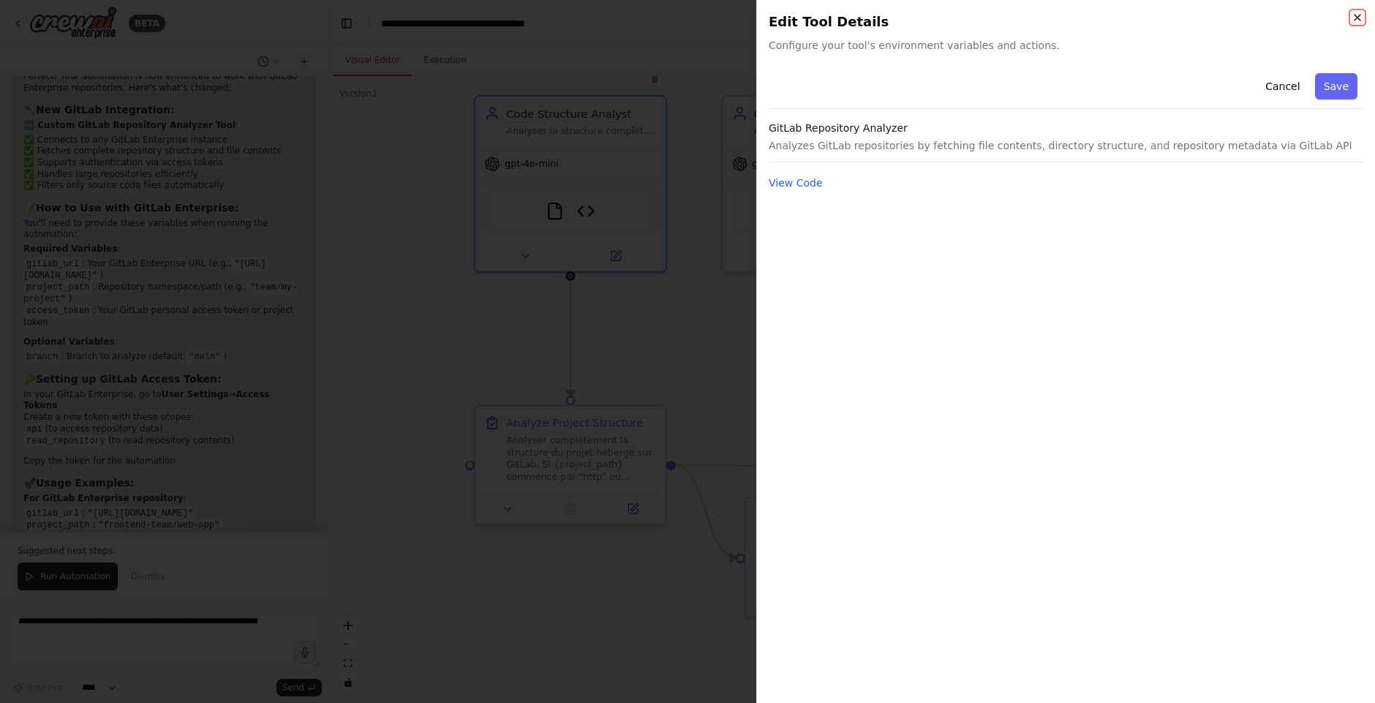
click at [1355, 16] on icon "button" at bounding box center [1358, 18] width 6 height 6
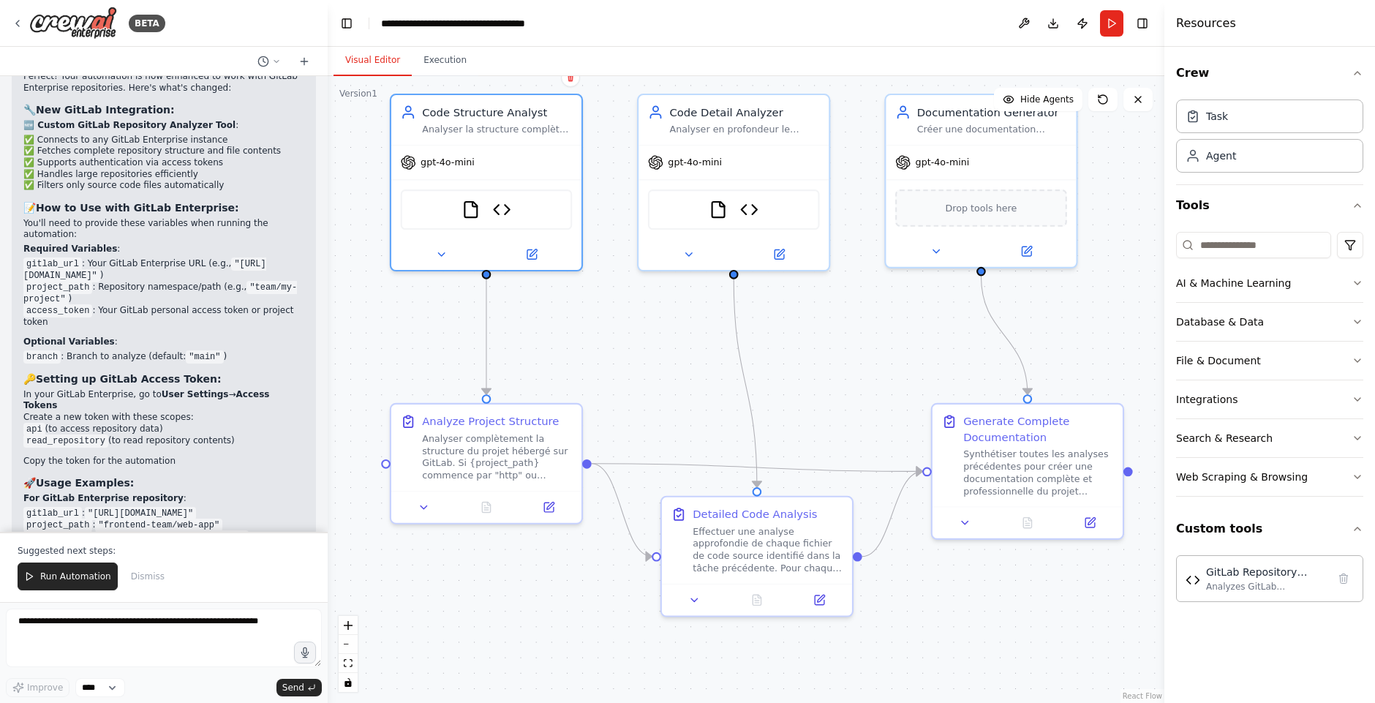
drag, startPoint x: 938, startPoint y: 301, endPoint x: 854, endPoint y: 300, distance: 84.1
click at [854, 300] on div ".deletable-edge-delete-btn { width: 20px; height: 20px; border: 0px solid #ffff…" at bounding box center [746, 389] width 837 height 627
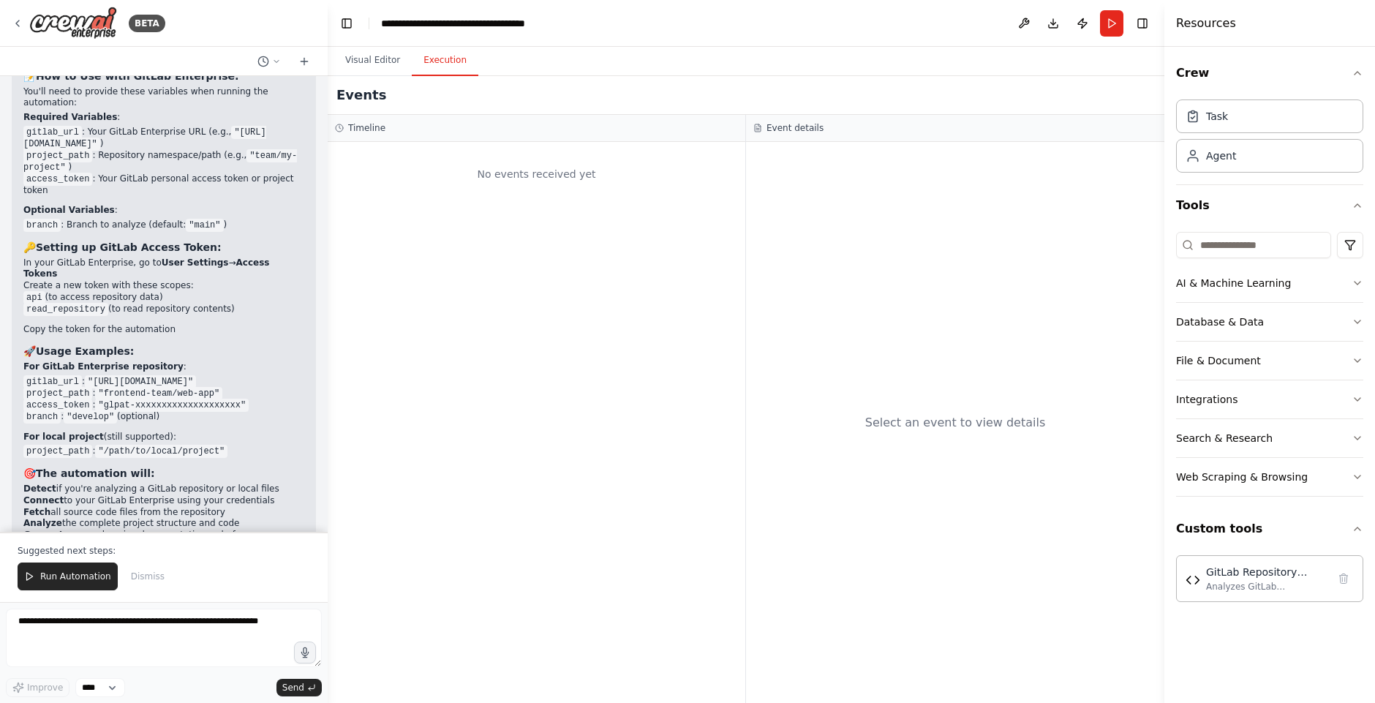
click at [445, 60] on button "Execution" at bounding box center [445, 60] width 67 height 31
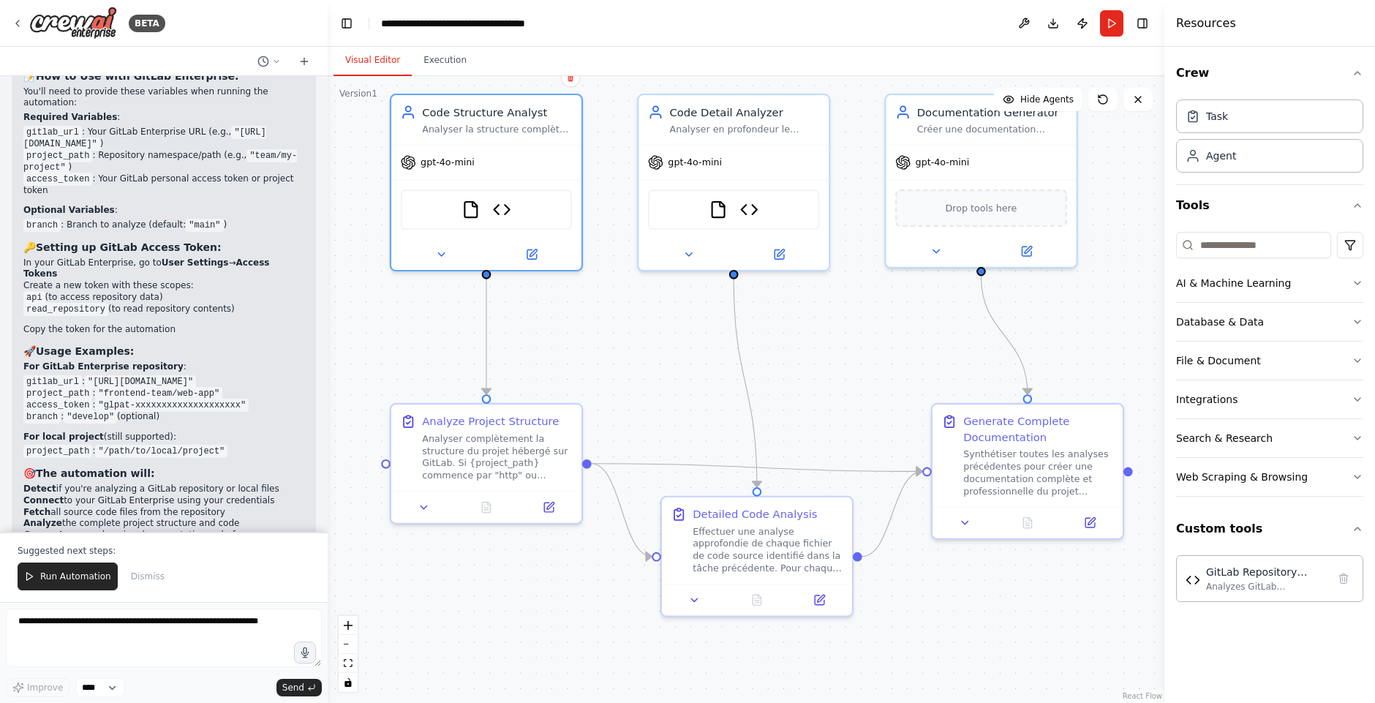
click at [359, 67] on button "Visual Editor" at bounding box center [373, 60] width 78 height 31
click at [31, 21] on img at bounding box center [73, 23] width 88 height 33
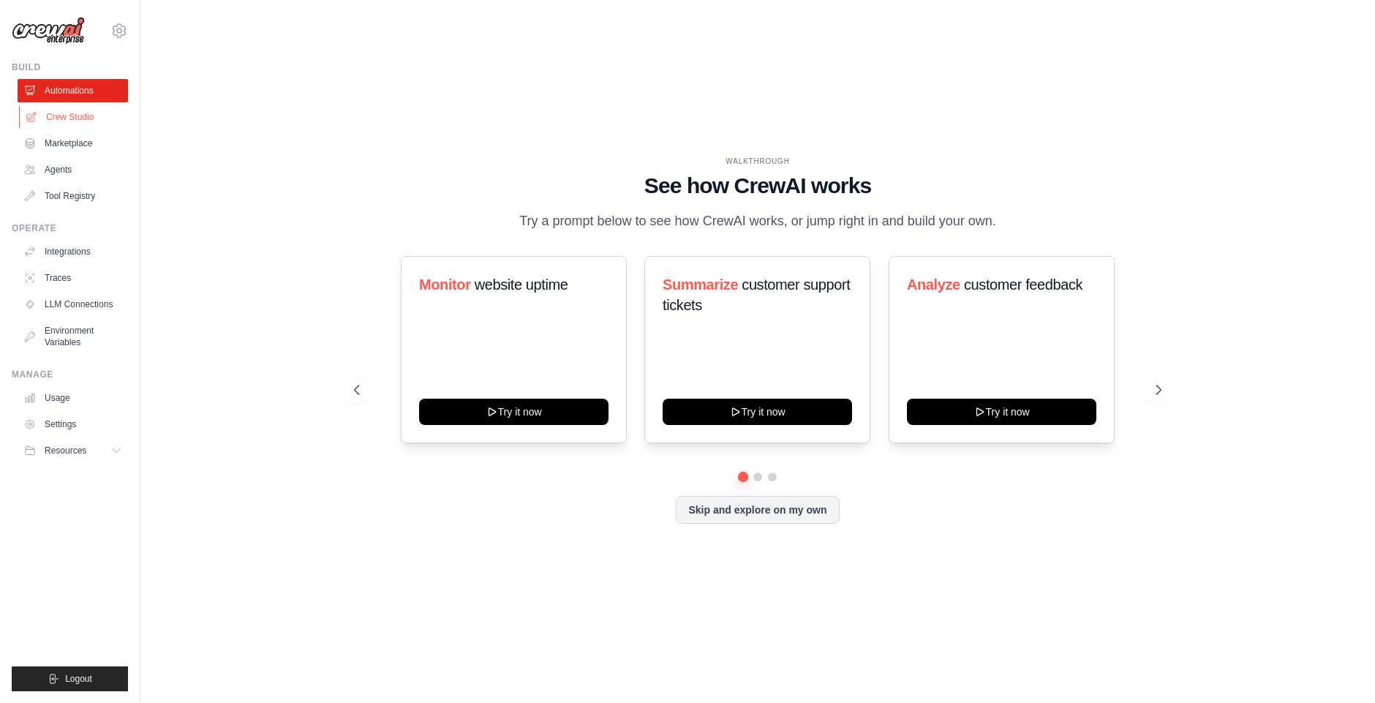
click at [71, 116] on link "Crew Studio" at bounding box center [74, 116] width 110 height 23
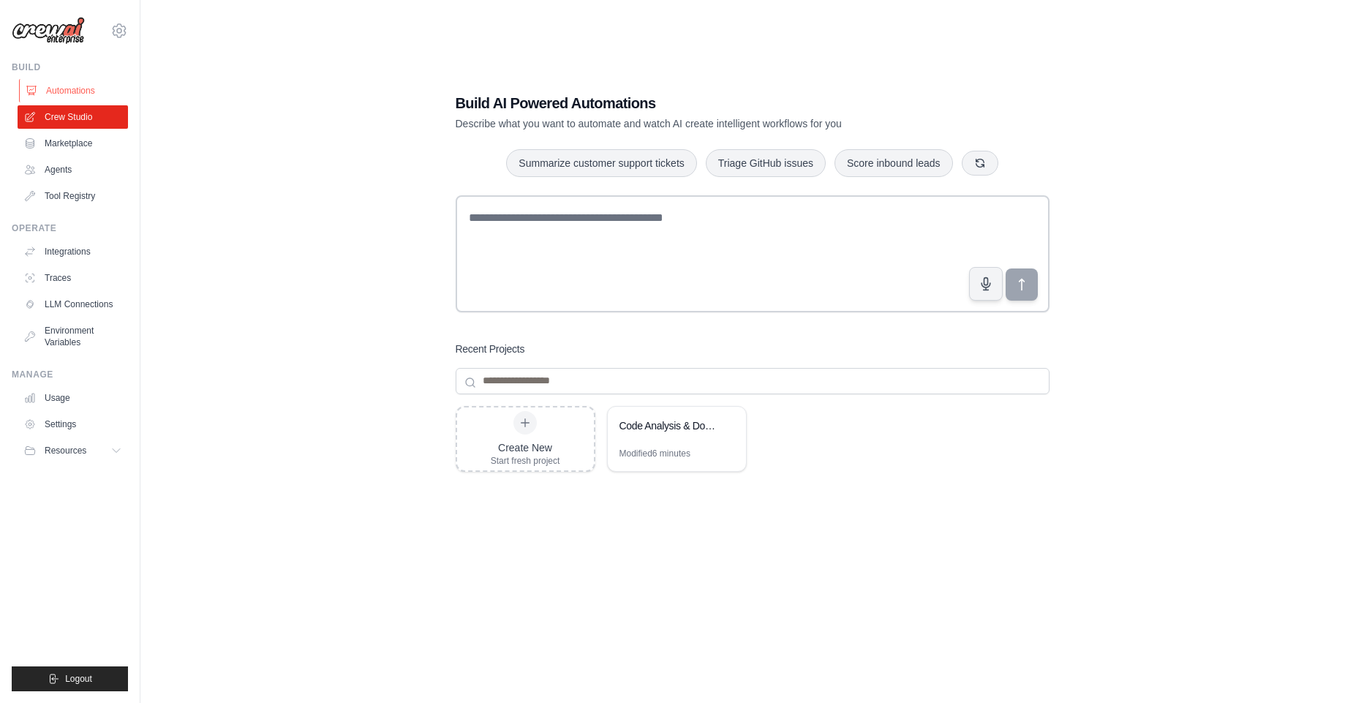
click at [83, 91] on link "Automations" at bounding box center [74, 90] width 110 height 23
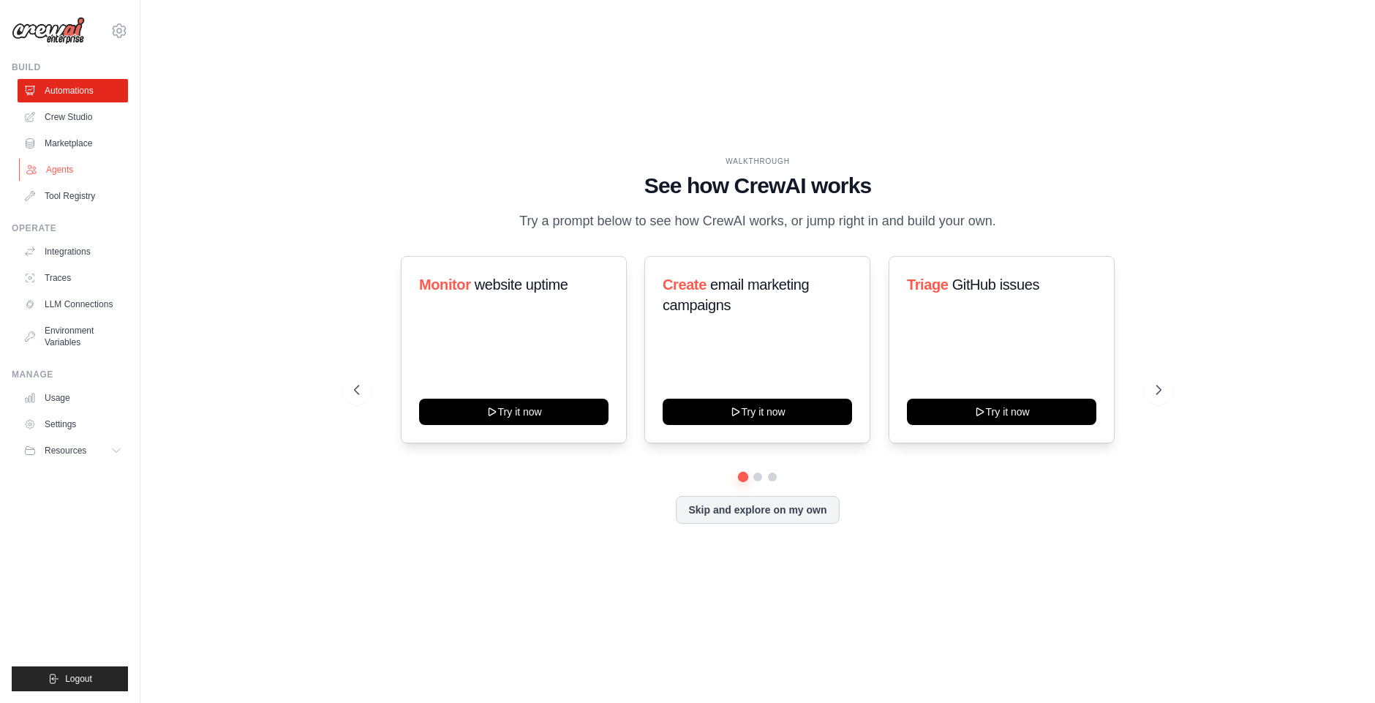
click at [66, 170] on link "Agents" at bounding box center [74, 169] width 110 height 23
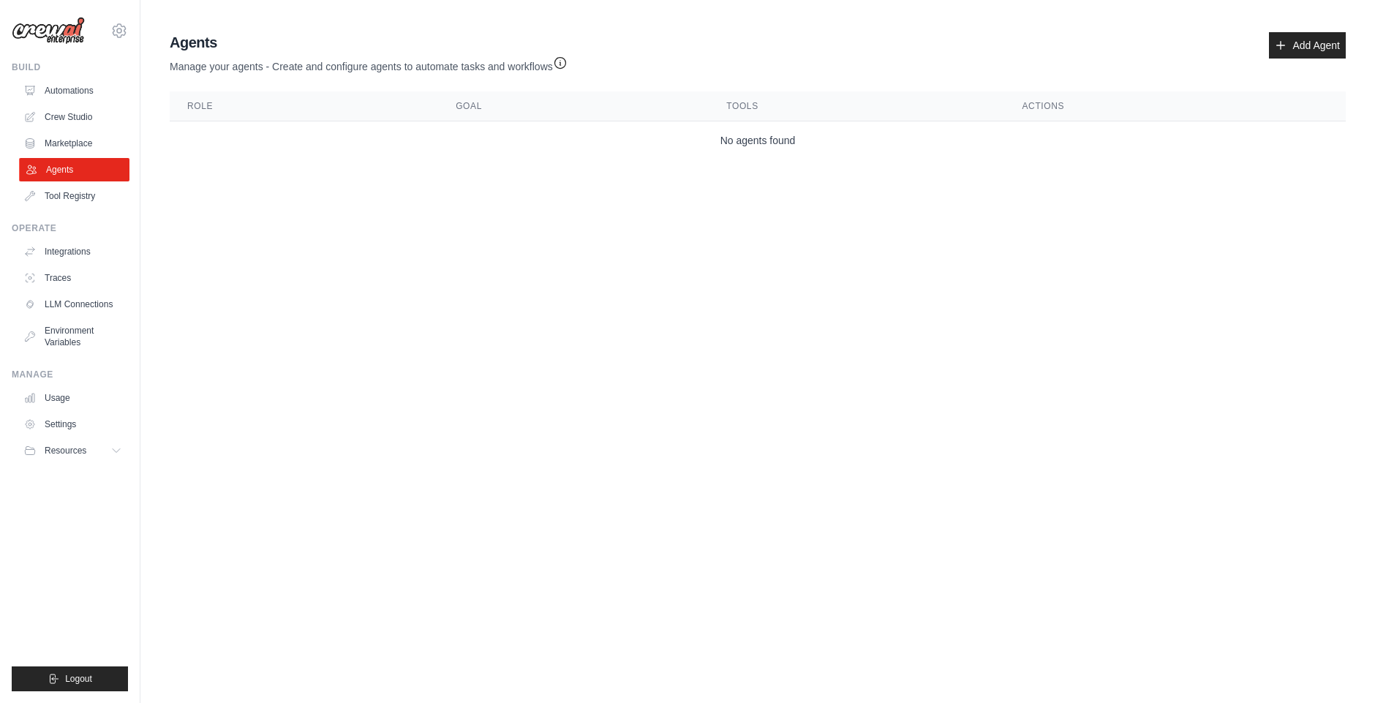
click at [140, 139] on div "beye.cire@proarchives.fr Settings Build Automations Crew Studio" at bounding box center [687, 98] width 1375 height 197
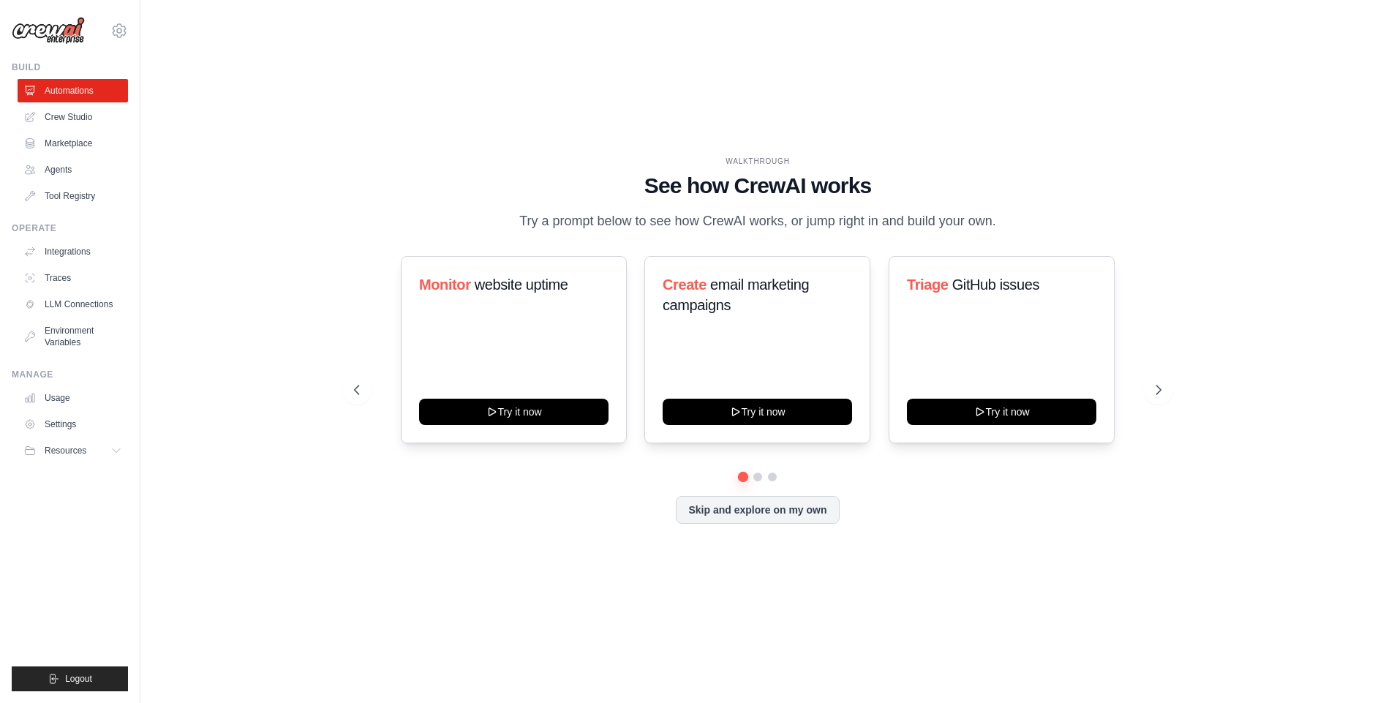
drag, startPoint x: 59, startPoint y: 8, endPoint x: 70, endPoint y: 14, distance: 12.4
click at [59, 425] on link "Settings" at bounding box center [74, 424] width 110 height 23
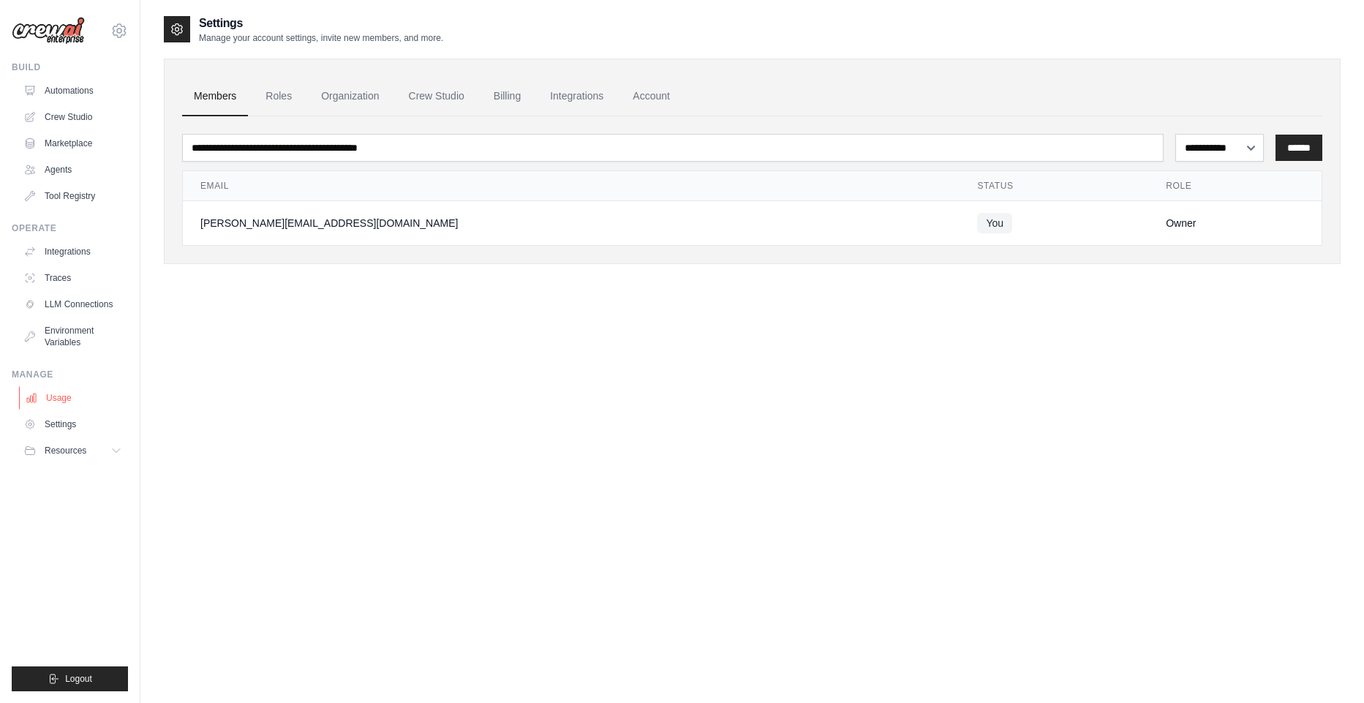
click at [58, 392] on link "Usage" at bounding box center [74, 397] width 110 height 23
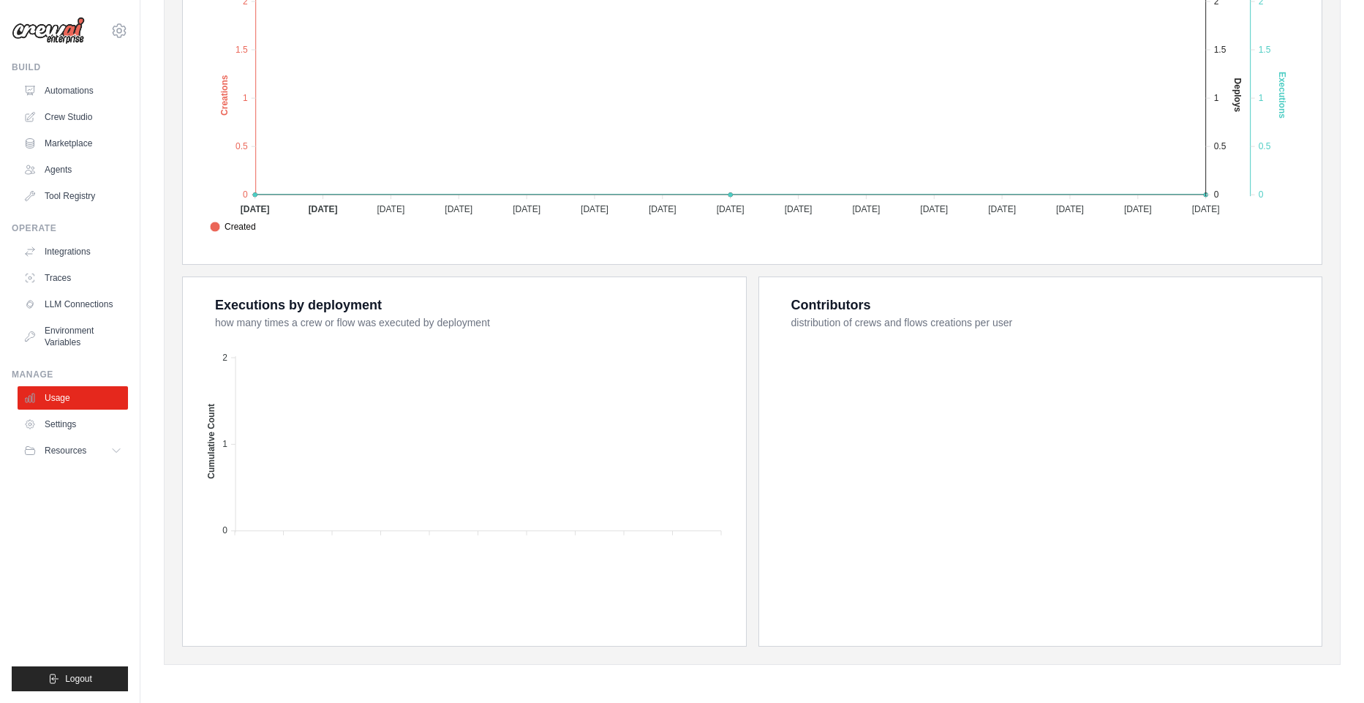
scroll to position [94, 0]
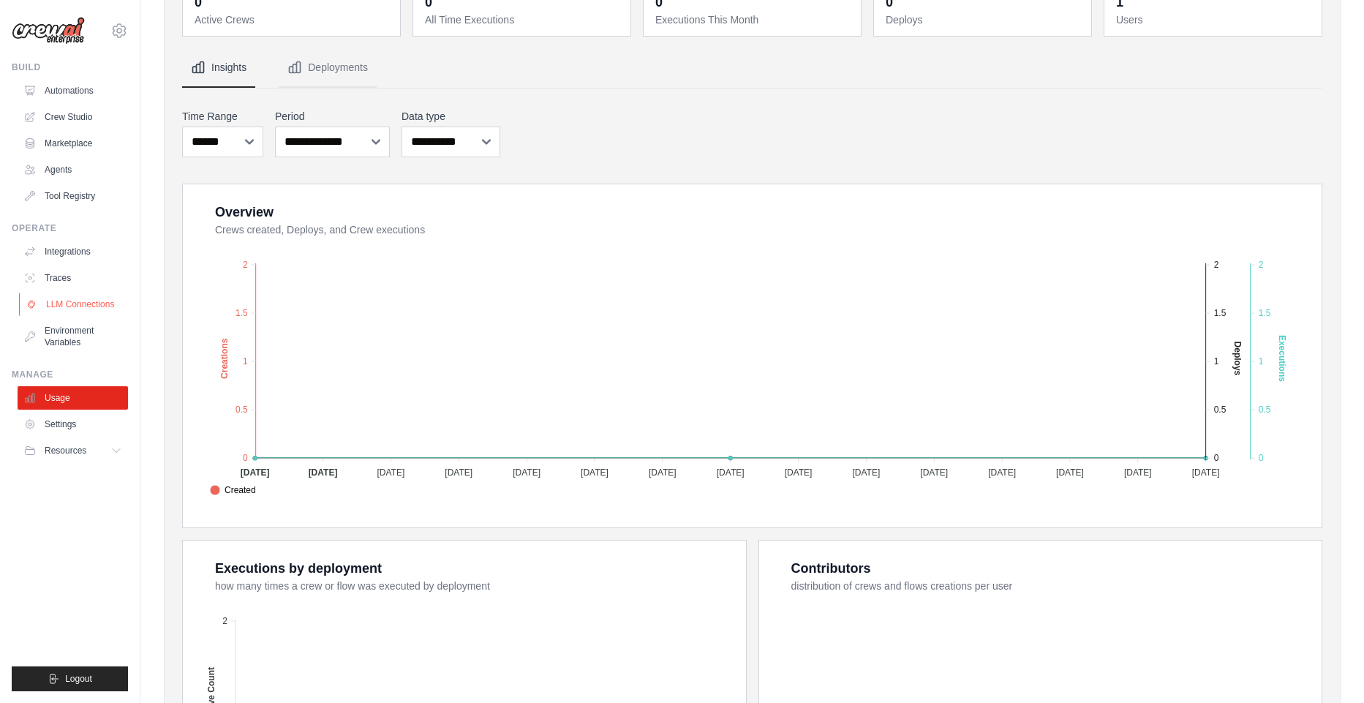
click at [75, 309] on link "LLM Connections" at bounding box center [74, 304] width 110 height 23
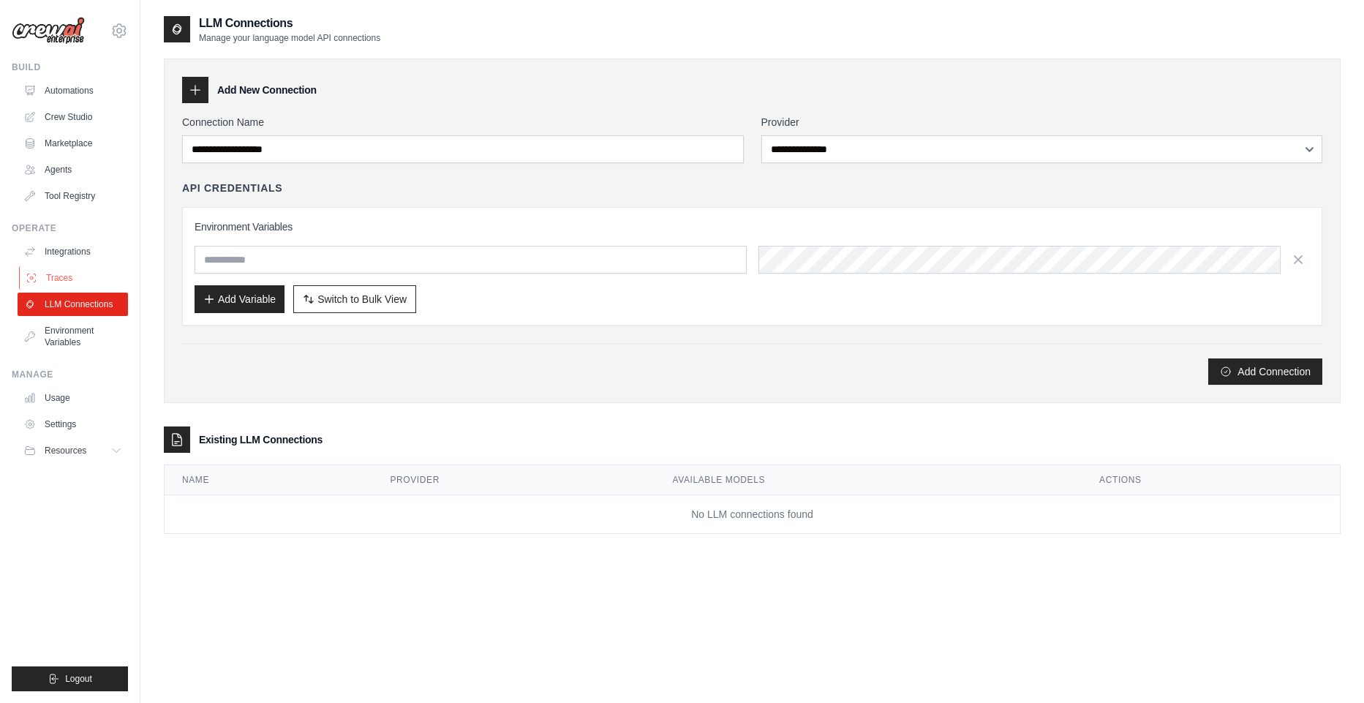
click at [60, 285] on link "Traces" at bounding box center [74, 277] width 110 height 23
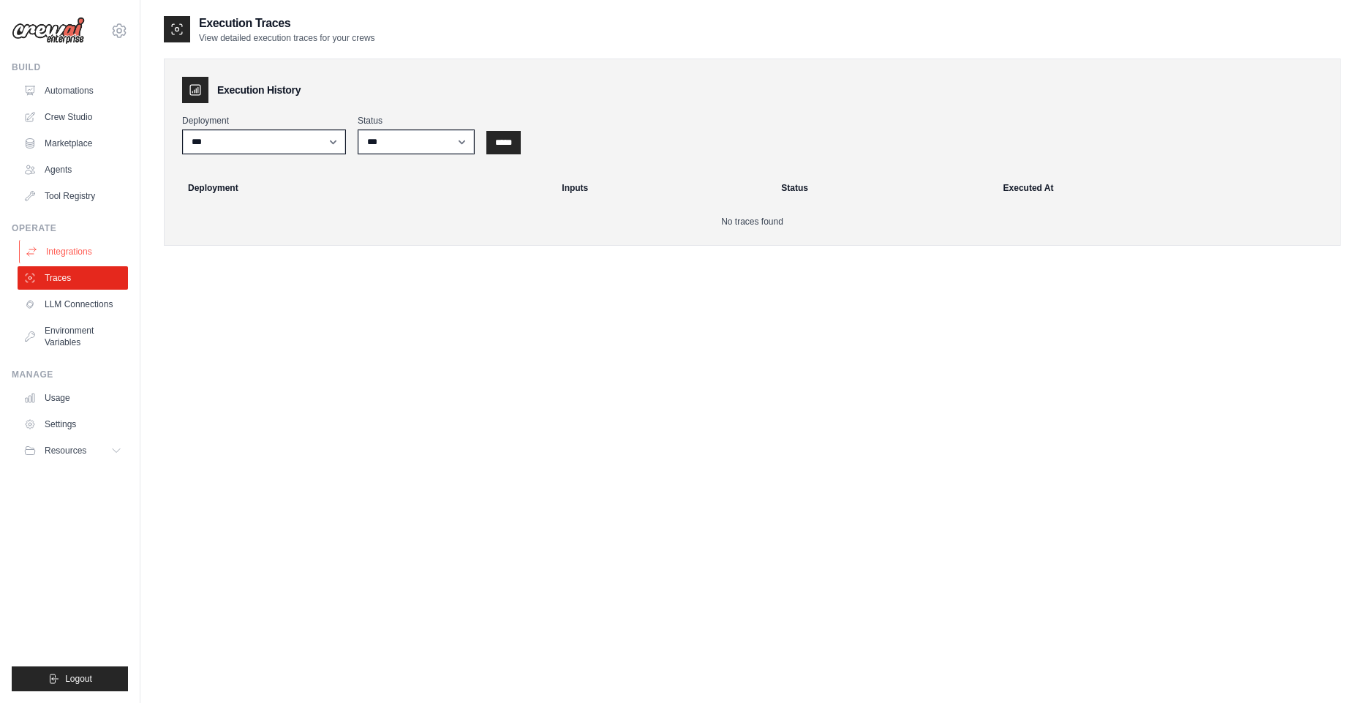
click at [71, 252] on link "Integrations" at bounding box center [74, 251] width 110 height 23
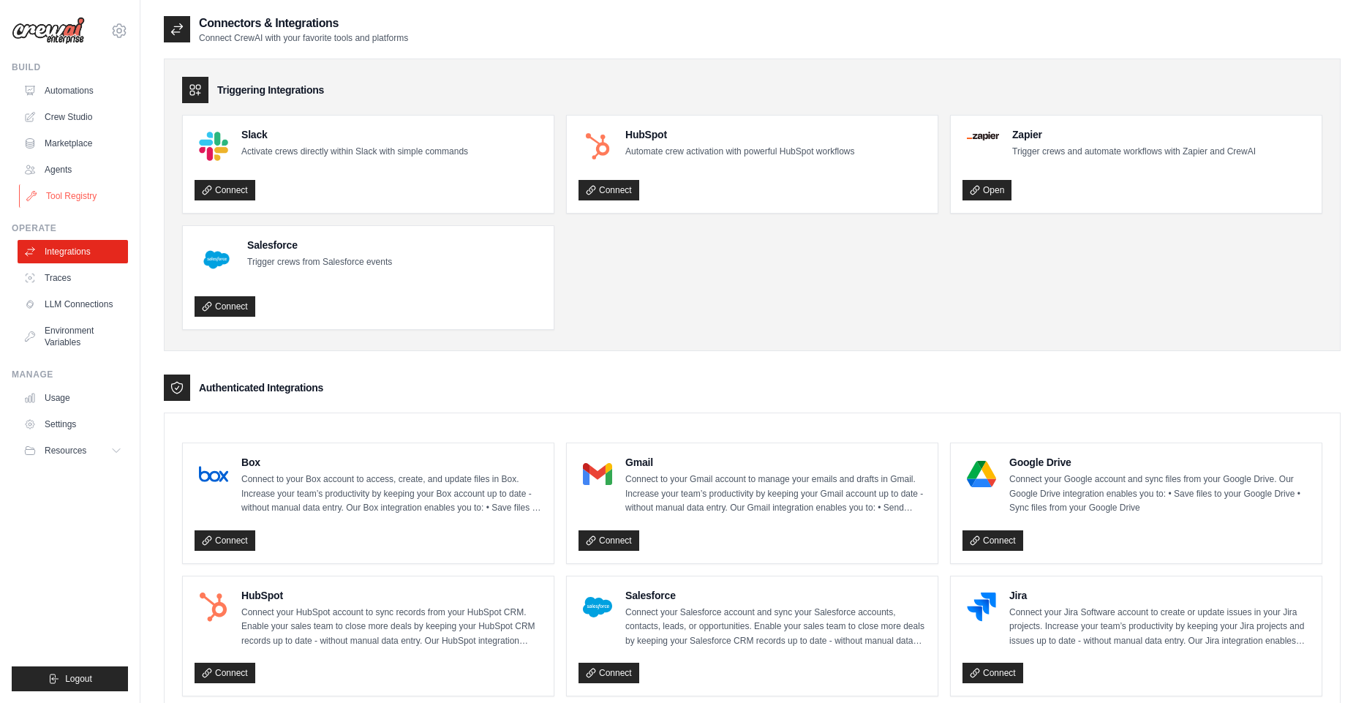
click at [59, 192] on link "Tool Registry" at bounding box center [74, 195] width 110 height 23
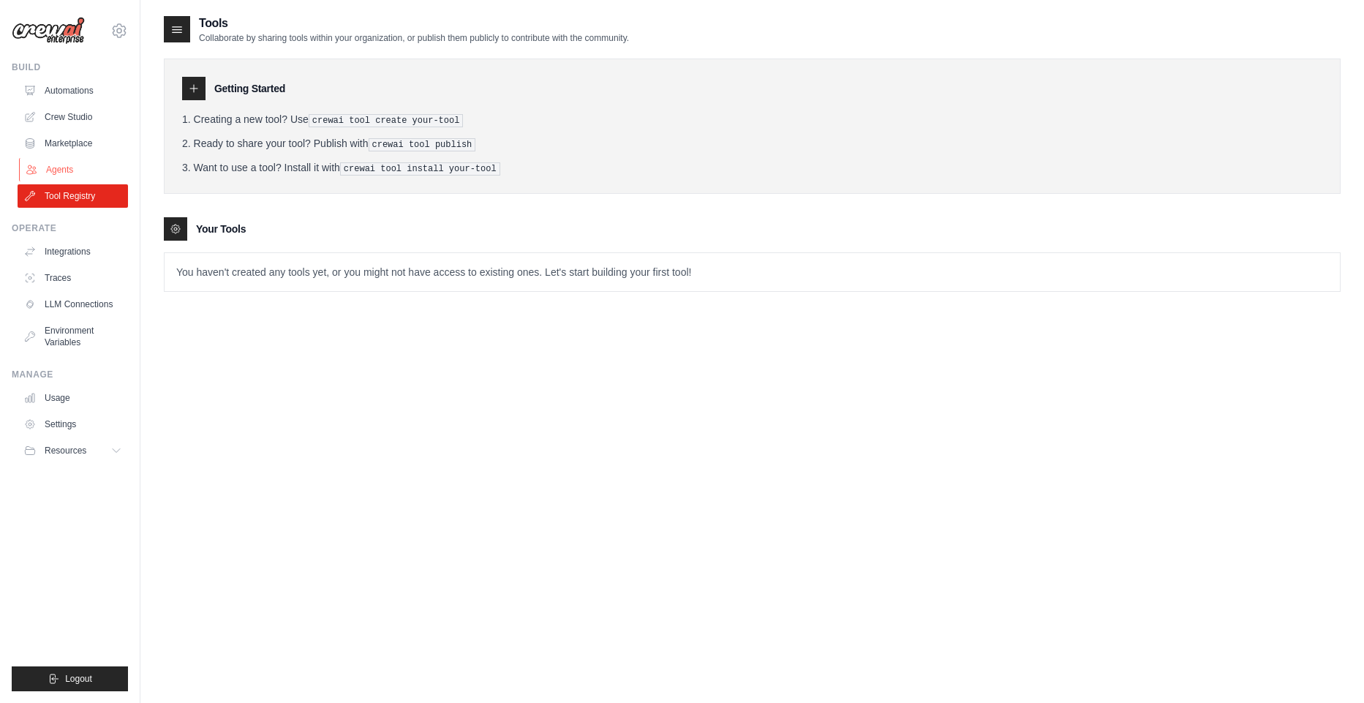
click at [66, 170] on link "Agents" at bounding box center [74, 169] width 110 height 23
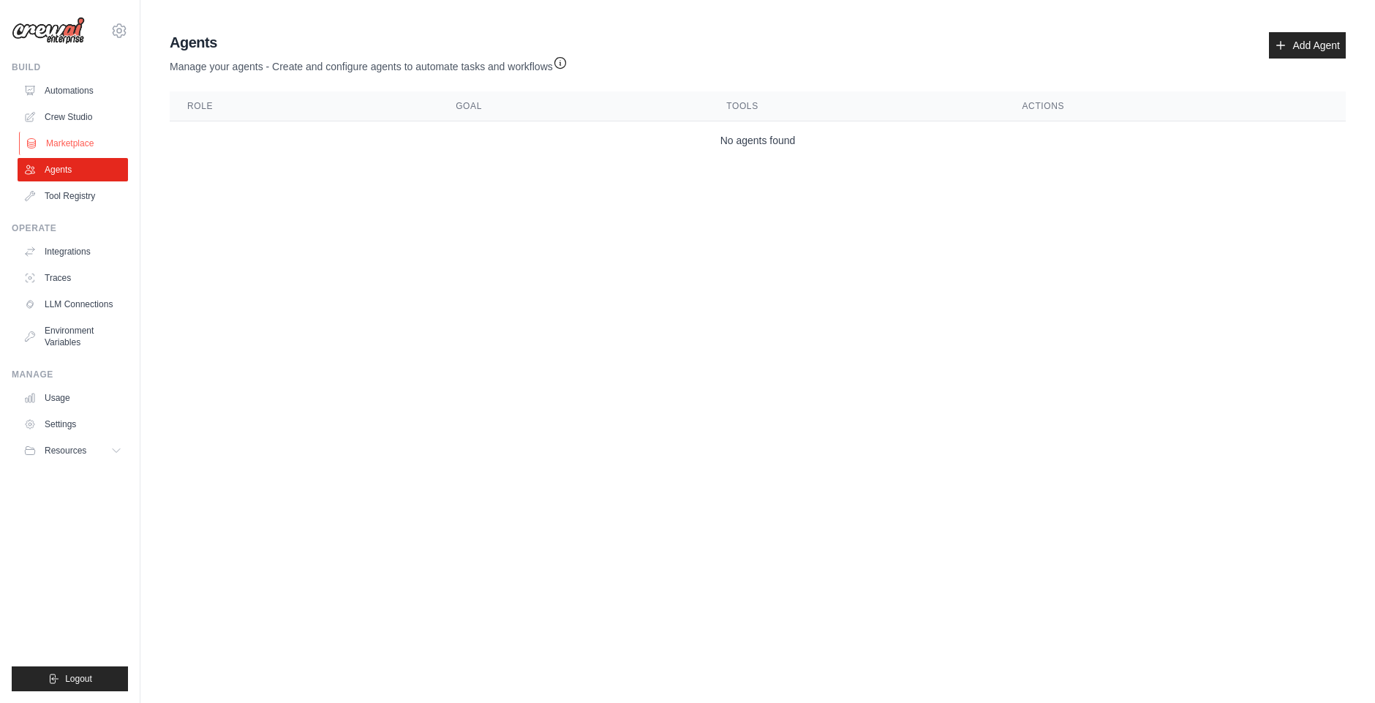
click at [73, 146] on link "Marketplace" at bounding box center [74, 143] width 110 height 23
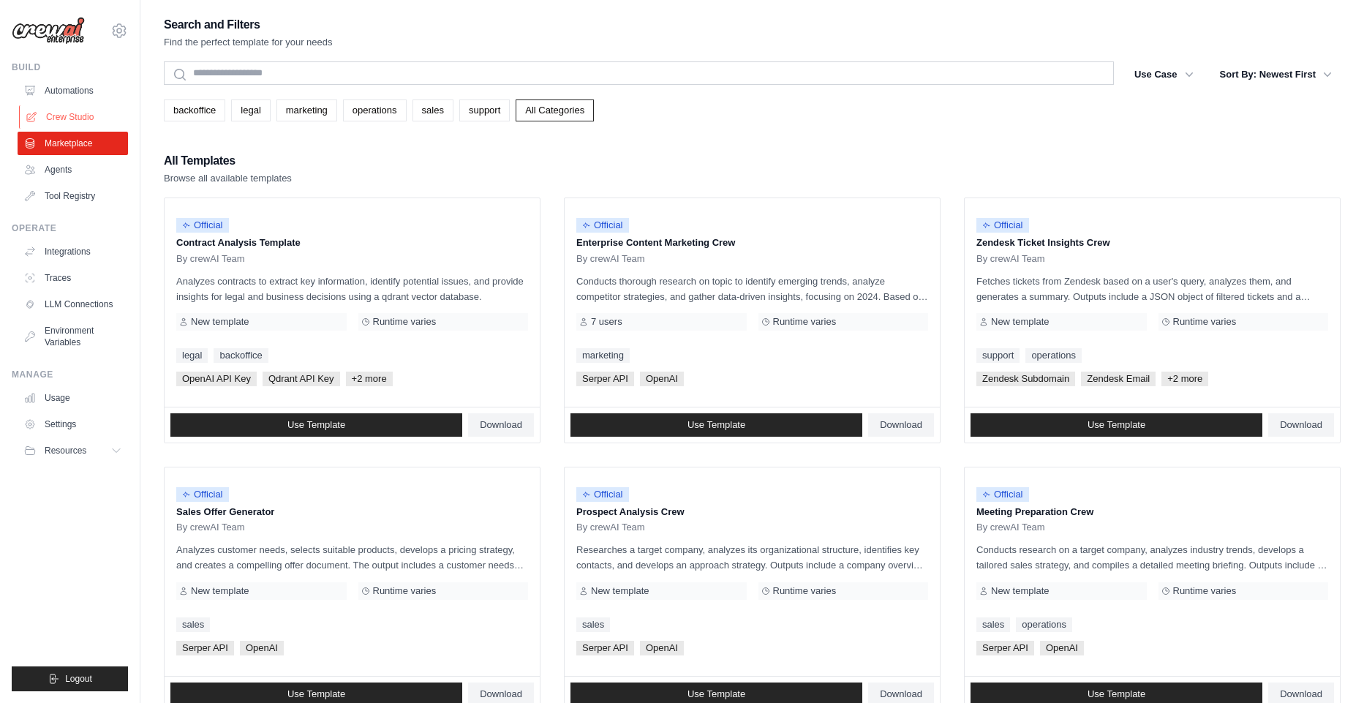
click at [71, 116] on link "Crew Studio" at bounding box center [74, 116] width 110 height 23
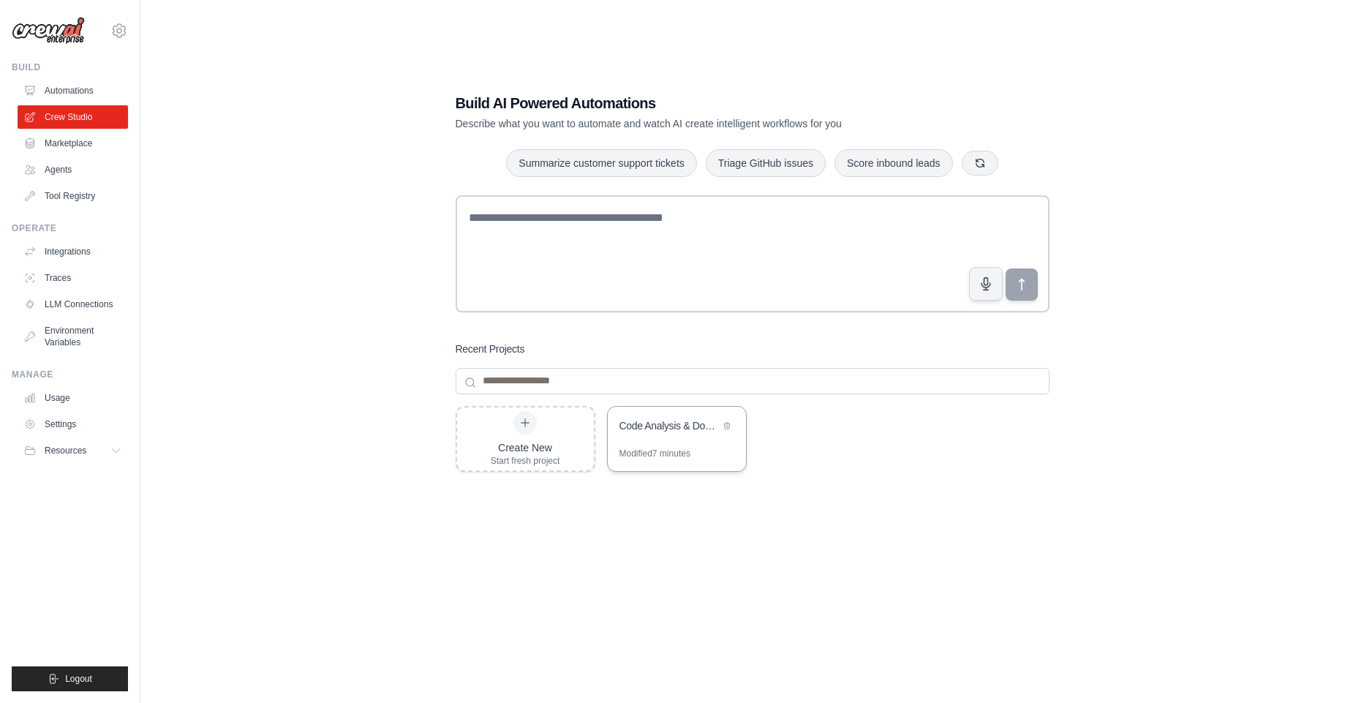
click at [676, 439] on div "Code Analysis & Documentation Generator" at bounding box center [677, 427] width 138 height 41
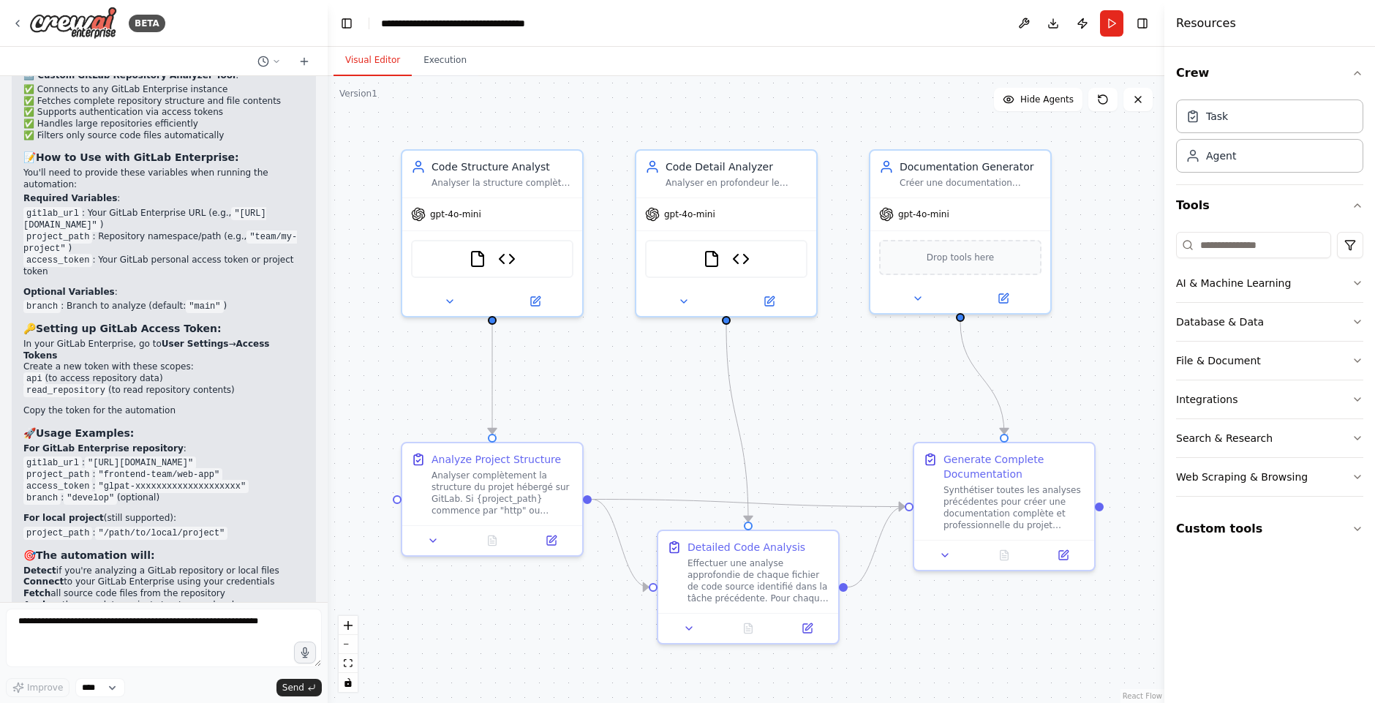
scroll to position [3878, 0]
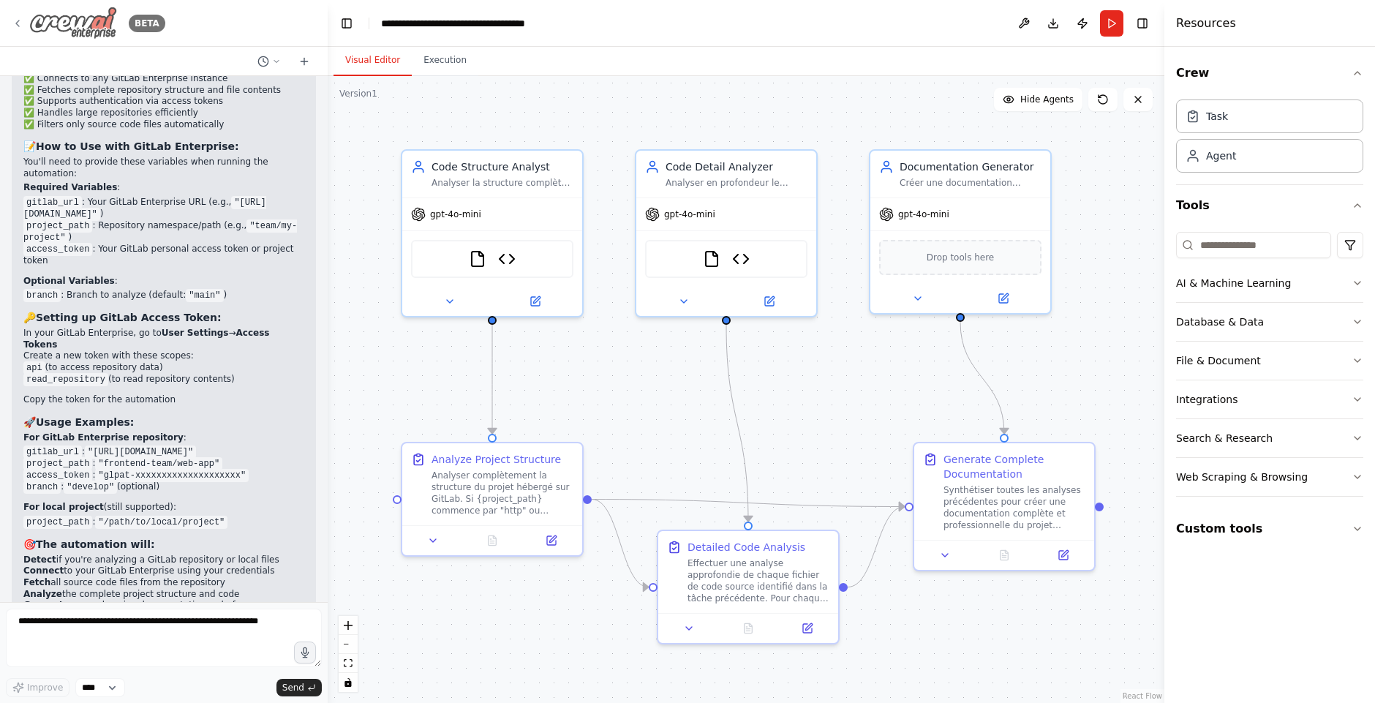
click at [19, 24] on icon at bounding box center [18, 24] width 12 height 12
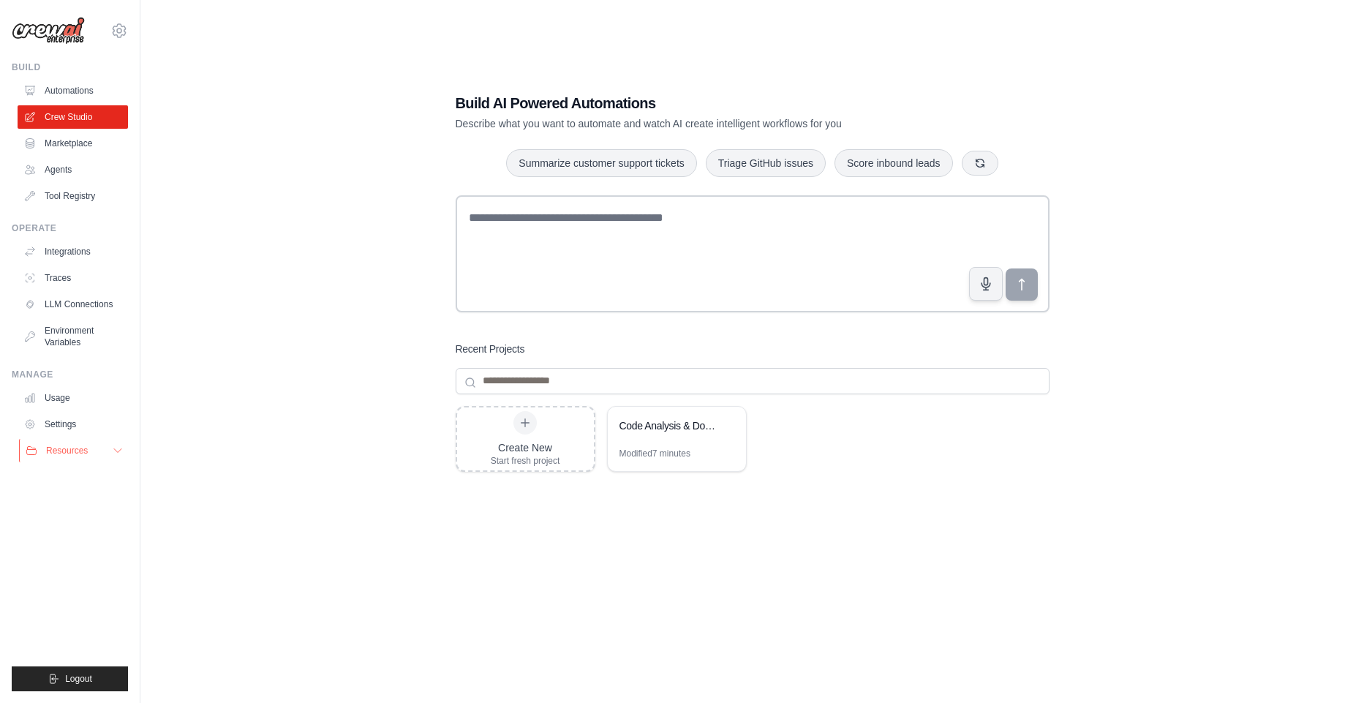
click at [112, 454] on icon at bounding box center [118, 451] width 12 height 12
click at [116, 451] on icon at bounding box center [118, 451] width 12 height 12
click at [75, 258] on link "Integrations" at bounding box center [74, 251] width 110 height 23
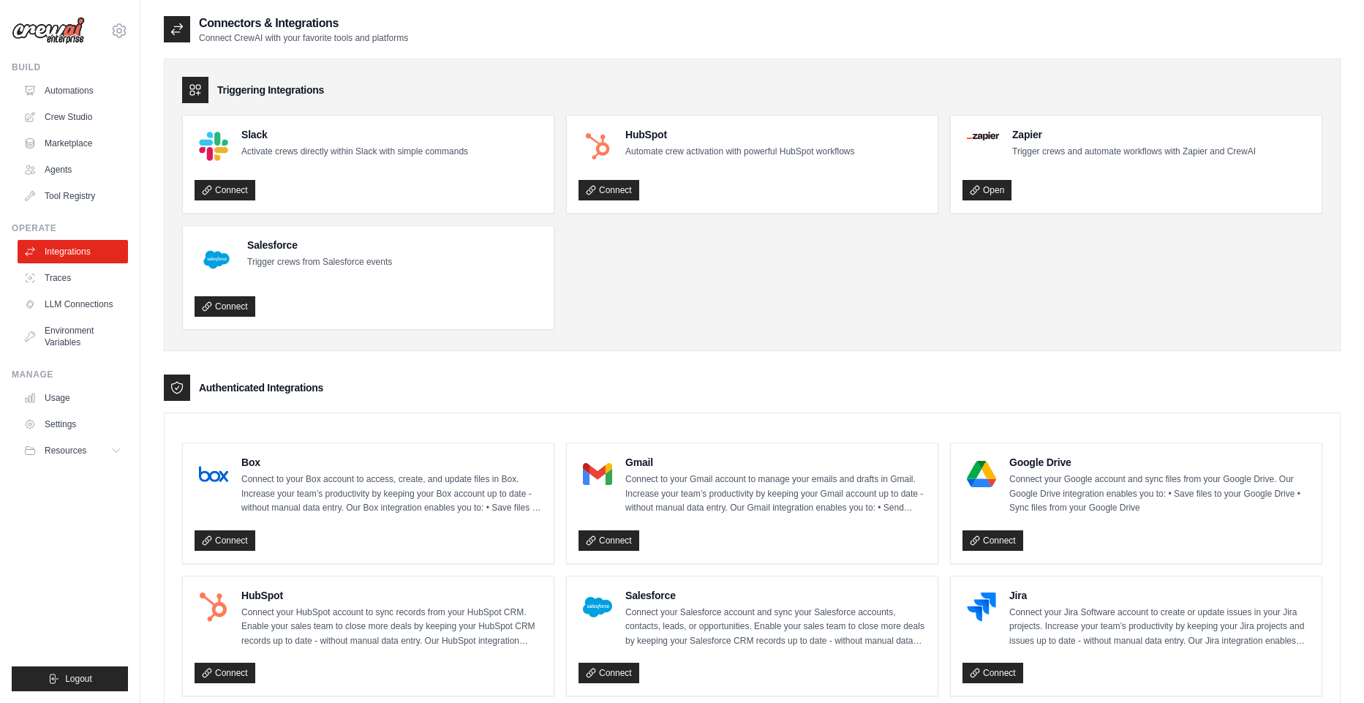
click at [788, 276] on ul "Slack Activate crews directly within Slack with simple commands Connect HubSpot…" at bounding box center [752, 222] width 1140 height 215
click at [660, 61] on div "Triggering Integrations Slack Activate crews directly within Slack with simple …" at bounding box center [752, 205] width 1177 height 293
click at [113, 34] on icon at bounding box center [119, 31] width 18 height 18
click at [56, 29] on img at bounding box center [48, 31] width 73 height 28
click at [58, 396] on link "Usage" at bounding box center [74, 397] width 110 height 23
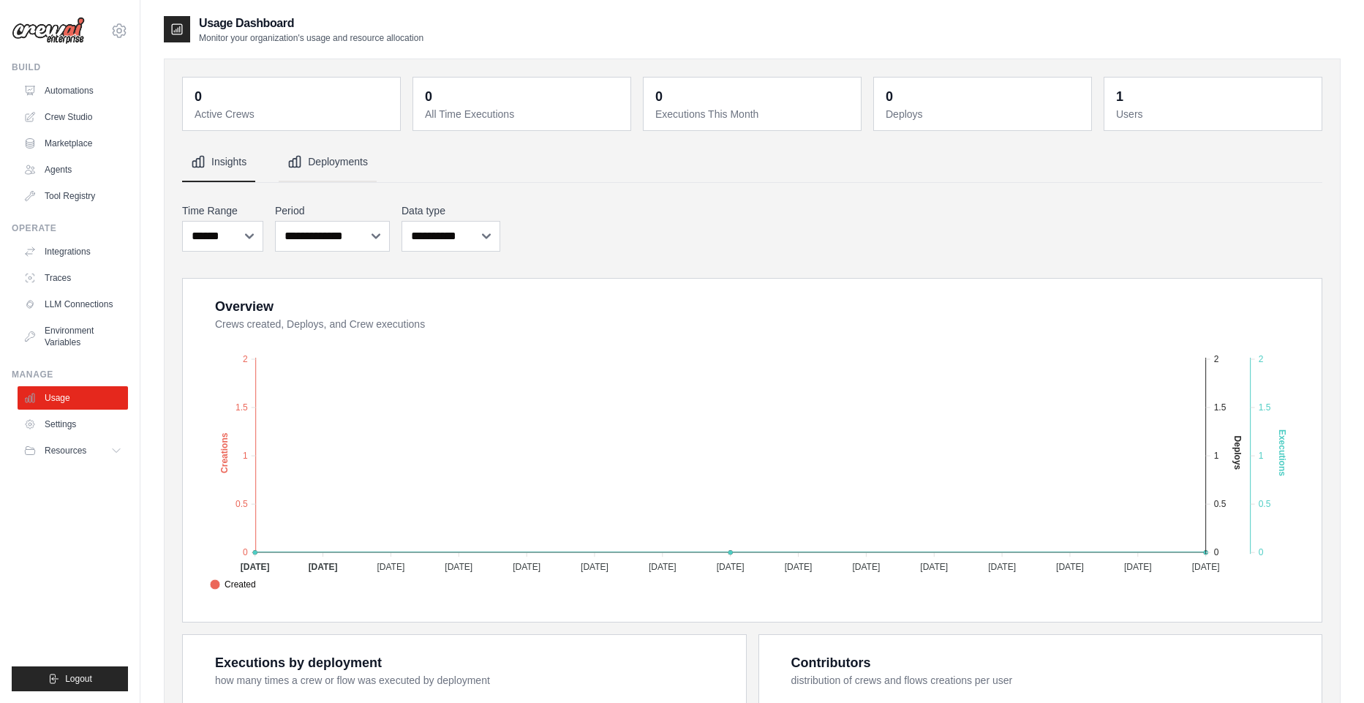
click at [311, 173] on button "Deployments" at bounding box center [328, 162] width 98 height 39
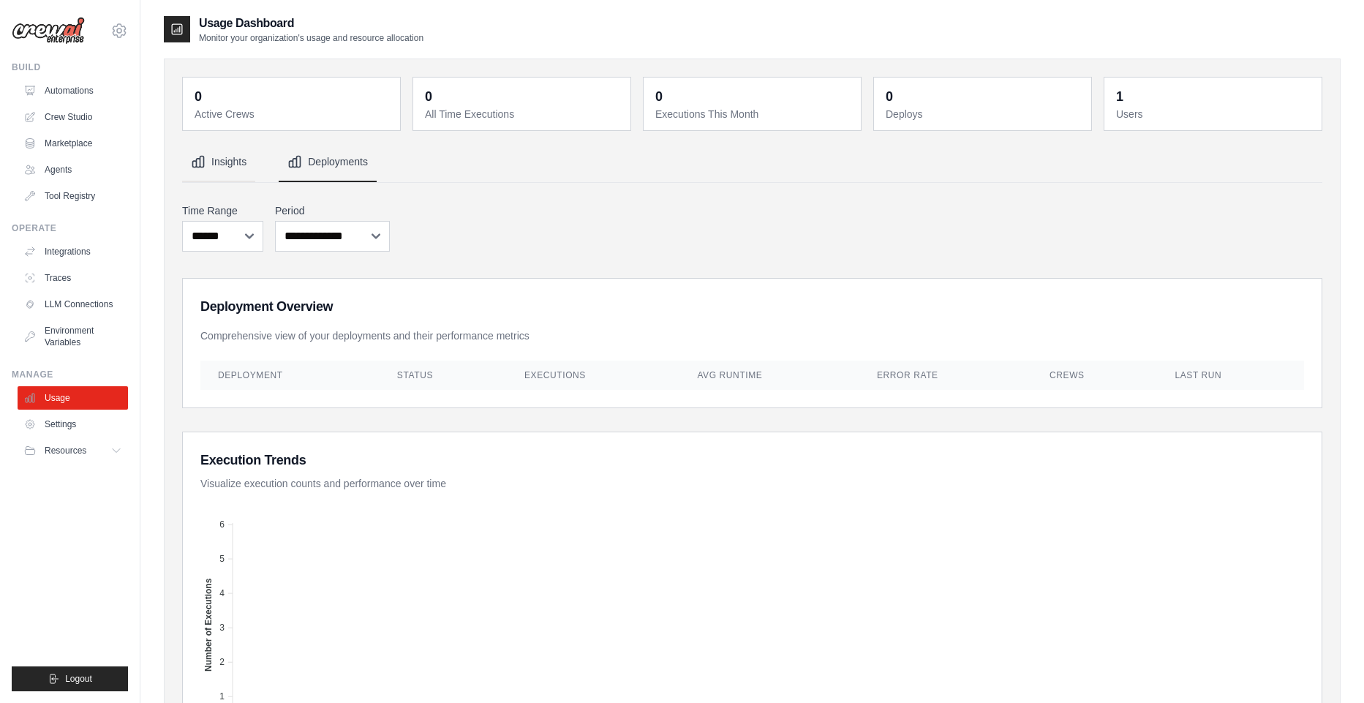
click at [220, 173] on button "Insights" at bounding box center [218, 162] width 73 height 39
